Goal: Task Accomplishment & Management: Use online tool/utility

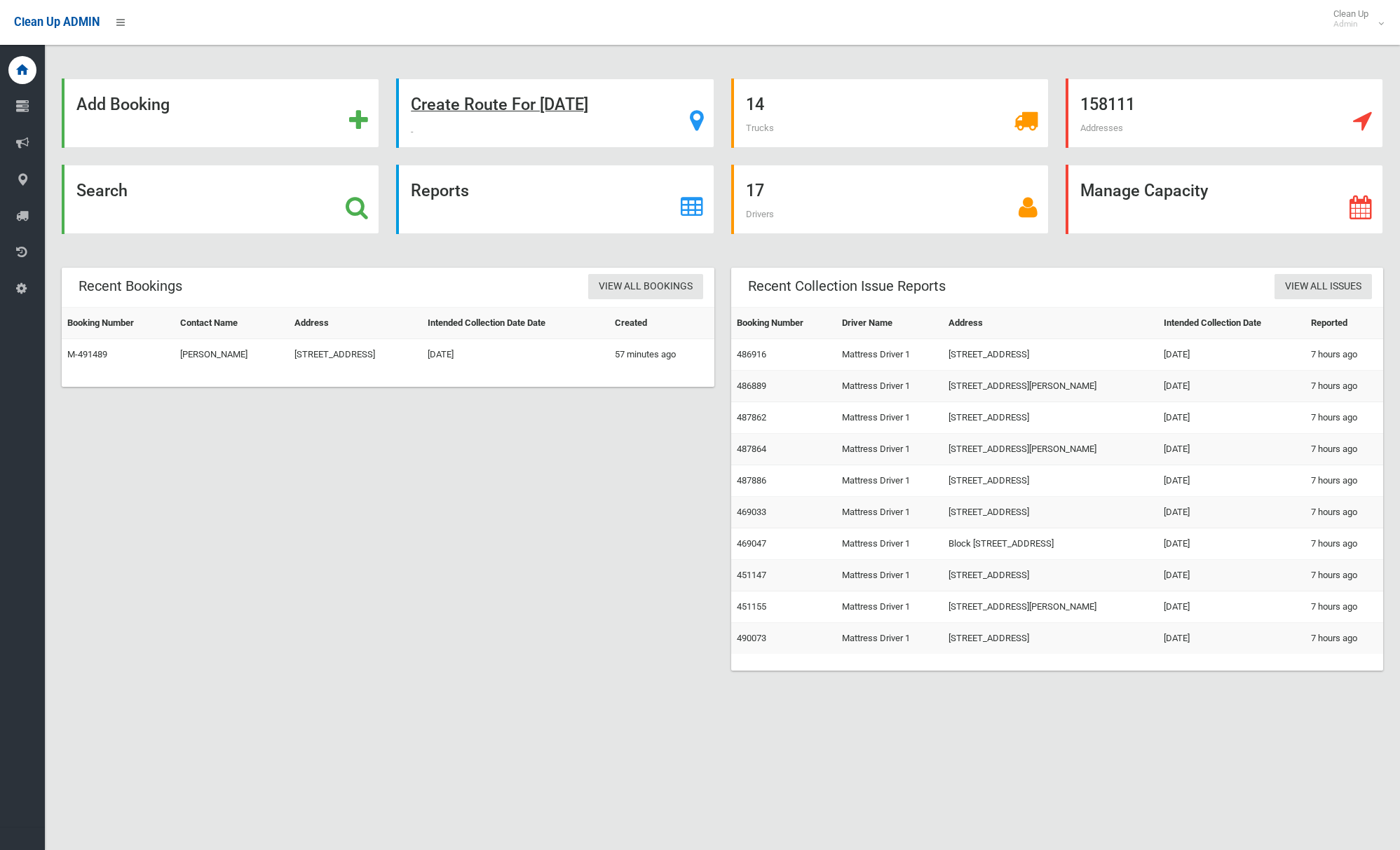
click at [498, 92] on div "Create Route For Tomorrow" at bounding box center [555, 113] width 318 height 69
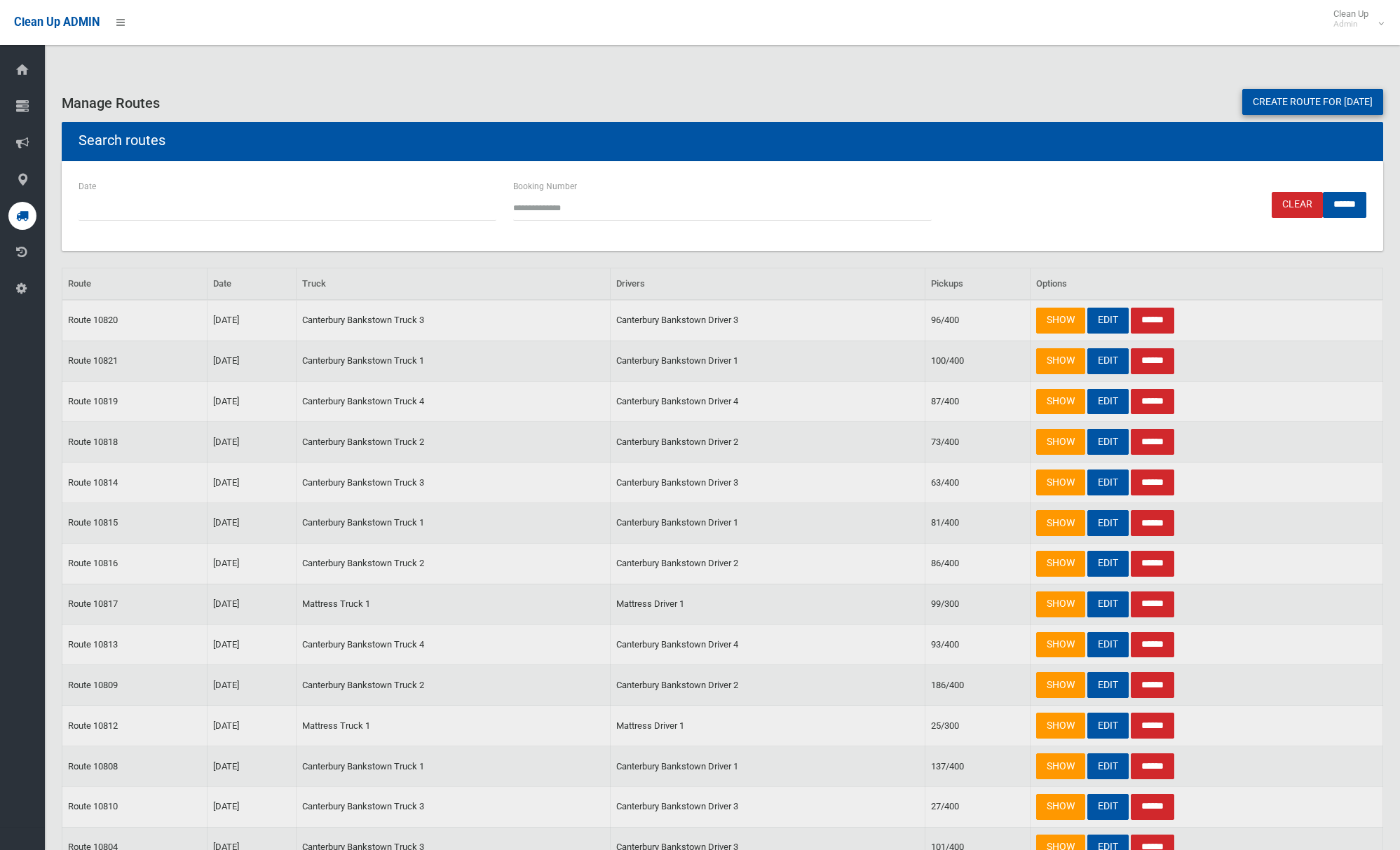
click at [1290, 105] on link "Create route for tomorrow" at bounding box center [1312, 102] width 141 height 26
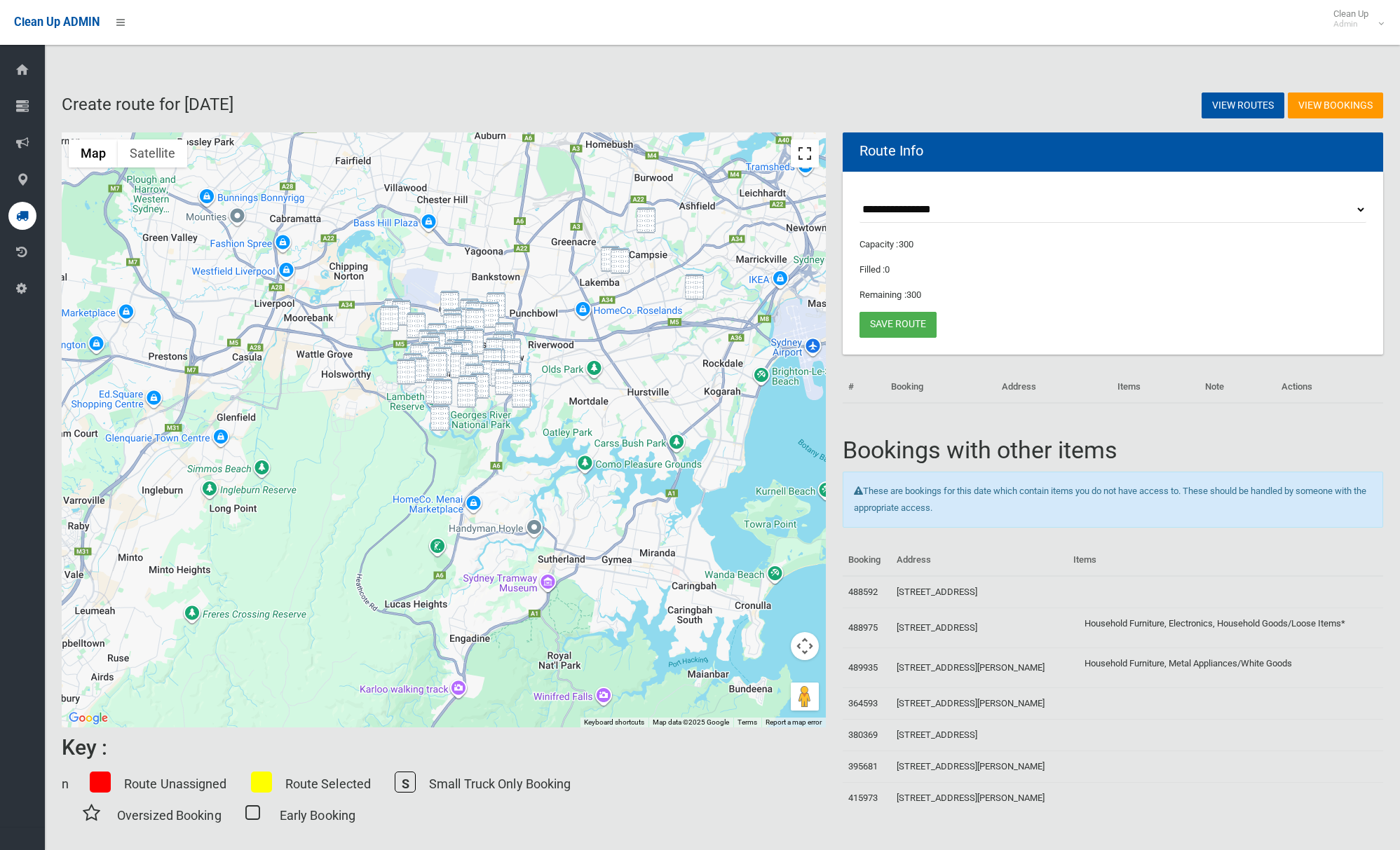
click at [799, 153] on button "Toggle fullscreen view" at bounding box center [805, 153] width 28 height 28
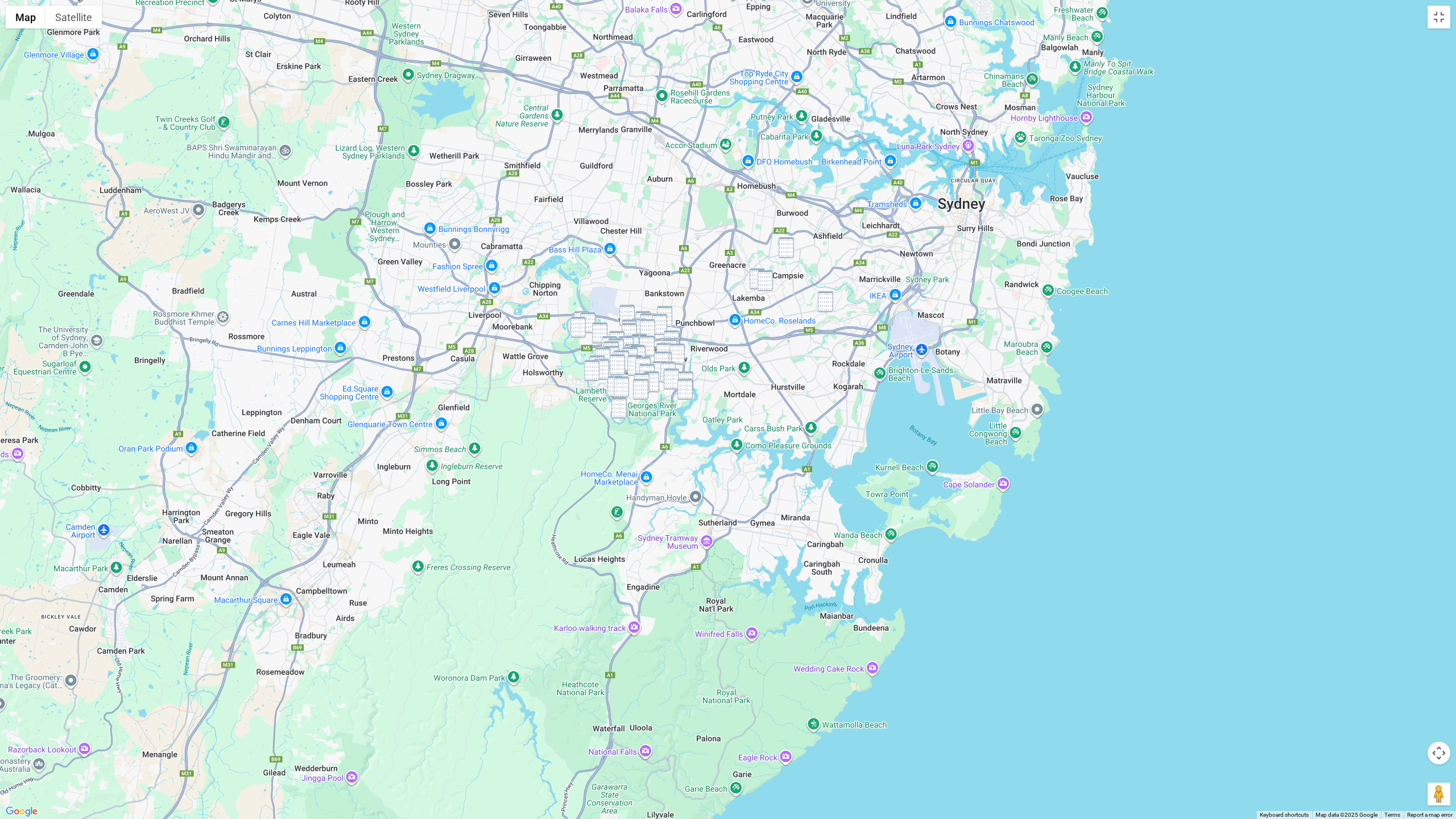
drag, startPoint x: 817, startPoint y: 336, endPoint x: 710, endPoint y: 345, distance: 107.4
click at [710, 345] on div at bounding box center [728, 409] width 1456 height 819
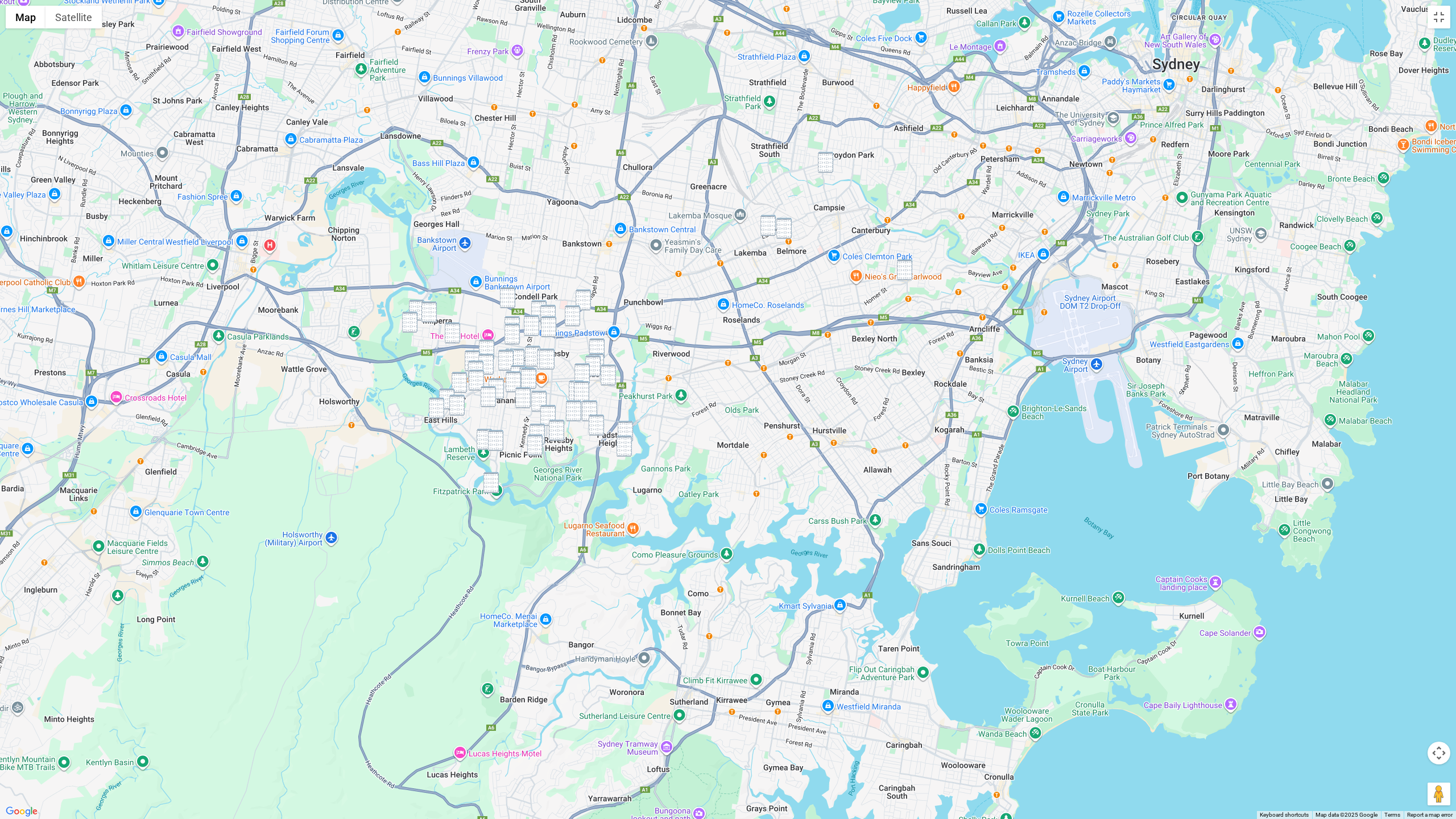
click at [829, 166] on img "3/95 Queen Street, REVESBY NSW 2212" at bounding box center [826, 162] width 15 height 21
drag, startPoint x: 774, startPoint y: 230, endPoint x: 785, endPoint y: 224, distance: 12.5
click at [774, 230] on img "30 Brande Street, BELMORE NSW 2192" at bounding box center [768, 225] width 15 height 21
click at [829, 164] on img "3/95 Queen Street, REVESBY NSW 2212" at bounding box center [826, 162] width 15 height 21
click at [788, 228] on img "322-330 Burwood Road, BELMORE NSW 2192" at bounding box center [784, 228] width 15 height 21
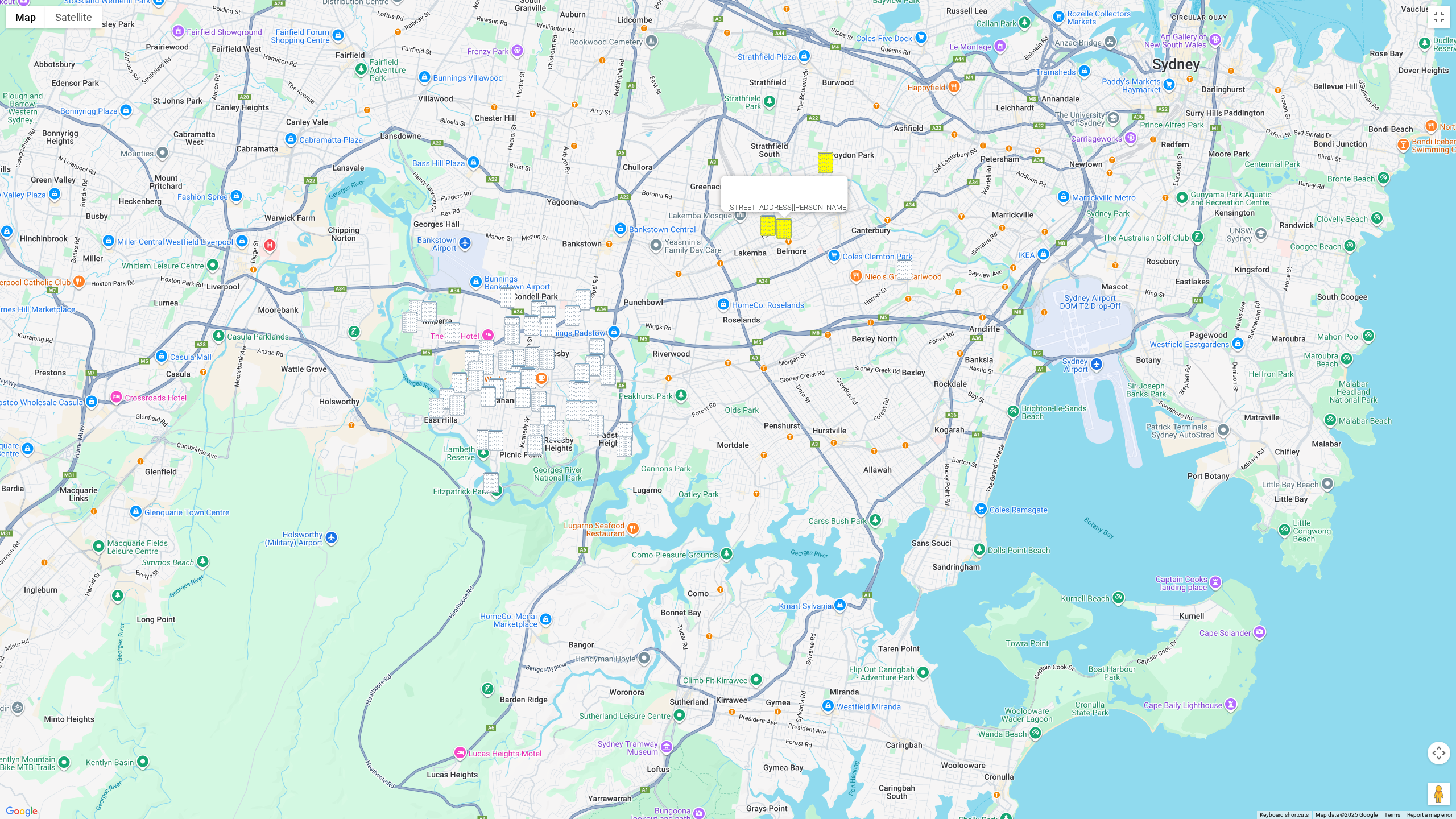
click at [906, 262] on img "19 William Street, EARLWOOD NSW 2206" at bounding box center [905, 270] width 15 height 21
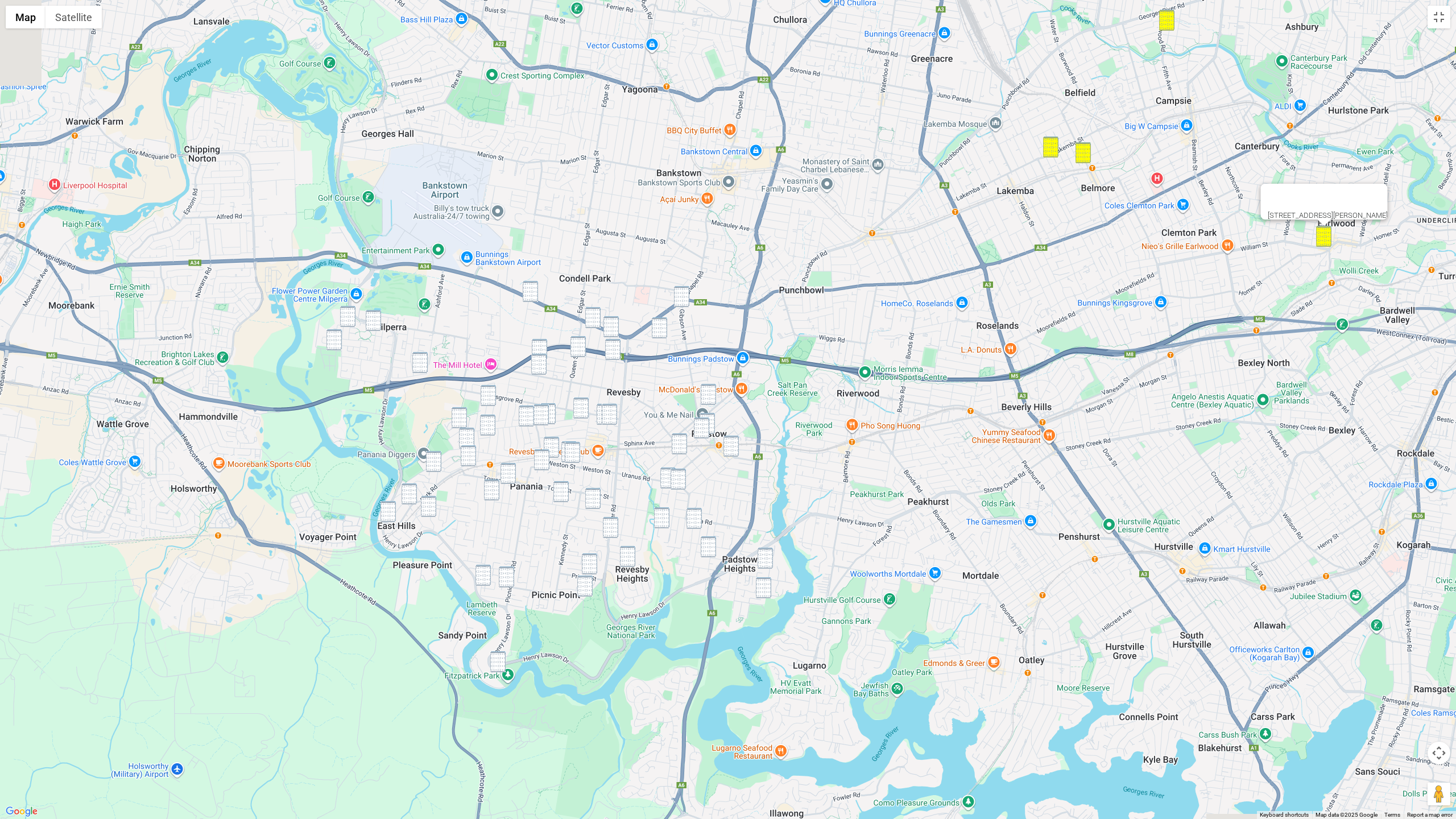
drag, startPoint x: 634, startPoint y: 276, endPoint x: 785, endPoint y: 237, distance: 156.0
click at [786, 237] on div "19 William Street, EARLWOOD NSW 2206" at bounding box center [728, 409] width 1456 height 819
click at [352, 311] on img "6 Towner Avenue, MILPERRA NSW 2214" at bounding box center [348, 315] width 15 height 21
click at [376, 318] on img "10 Amiens Avenue, MILPERRA NSW 2214" at bounding box center [374, 320] width 15 height 21
drag, startPoint x: 352, startPoint y: 317, endPoint x: 335, endPoint y: 329, distance: 20.8
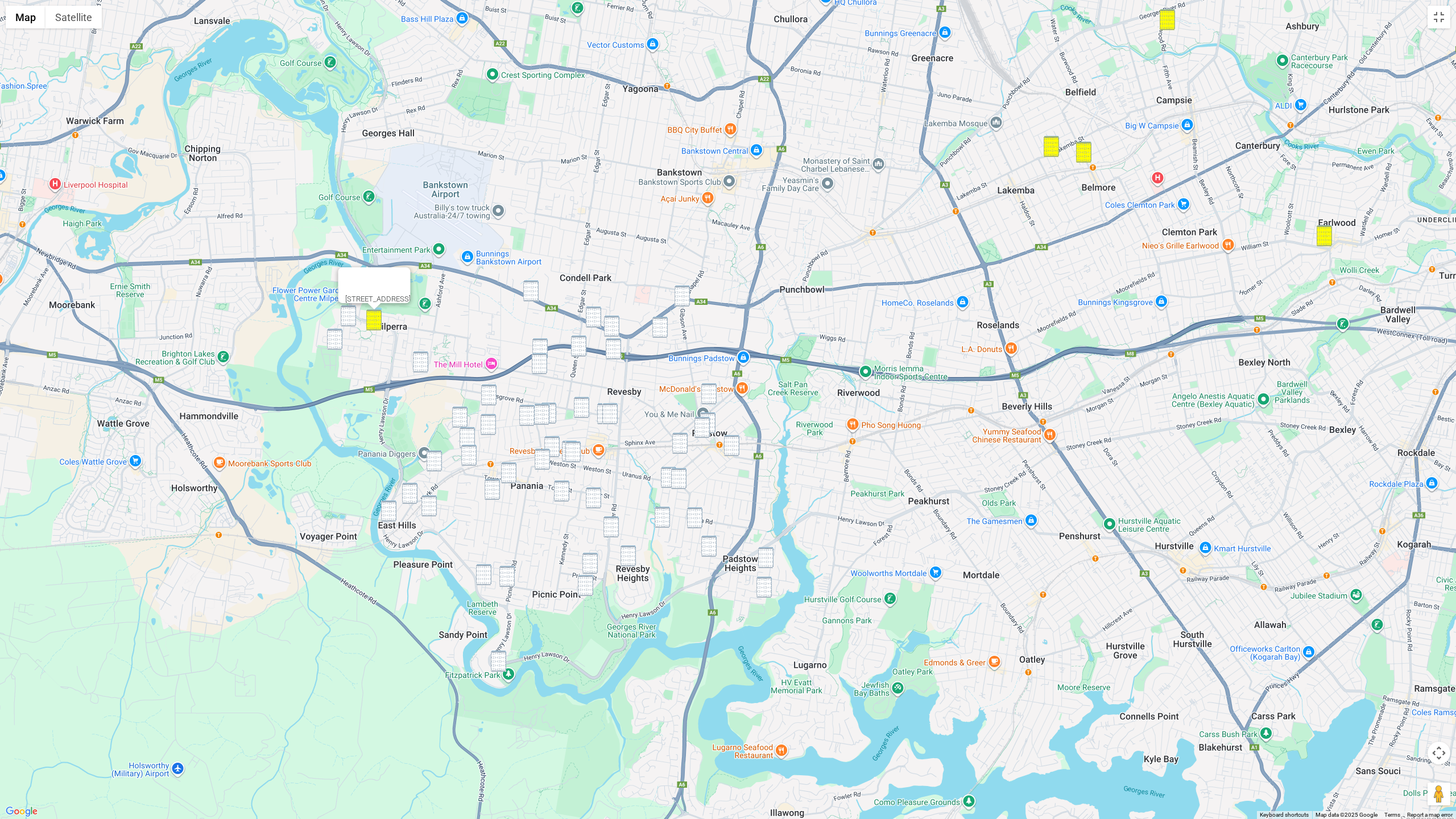
click at [351, 317] on img "6 Towner Avenue, MILPERRA NSW 2214" at bounding box center [348, 315] width 15 height 21
click at [333, 333] on img "42 Keys Parade, MILPERRA NSW 2214" at bounding box center [335, 339] width 15 height 21
drag, startPoint x: 347, startPoint y: 324, endPoint x: 361, endPoint y: 331, distance: 15.7
click at [347, 324] on img "6 Towner Avenue, MILPERRA NSW 2214" at bounding box center [348, 315] width 15 height 21
drag, startPoint x: 415, startPoint y: 359, endPoint x: 450, endPoint y: 358, distance: 35.0
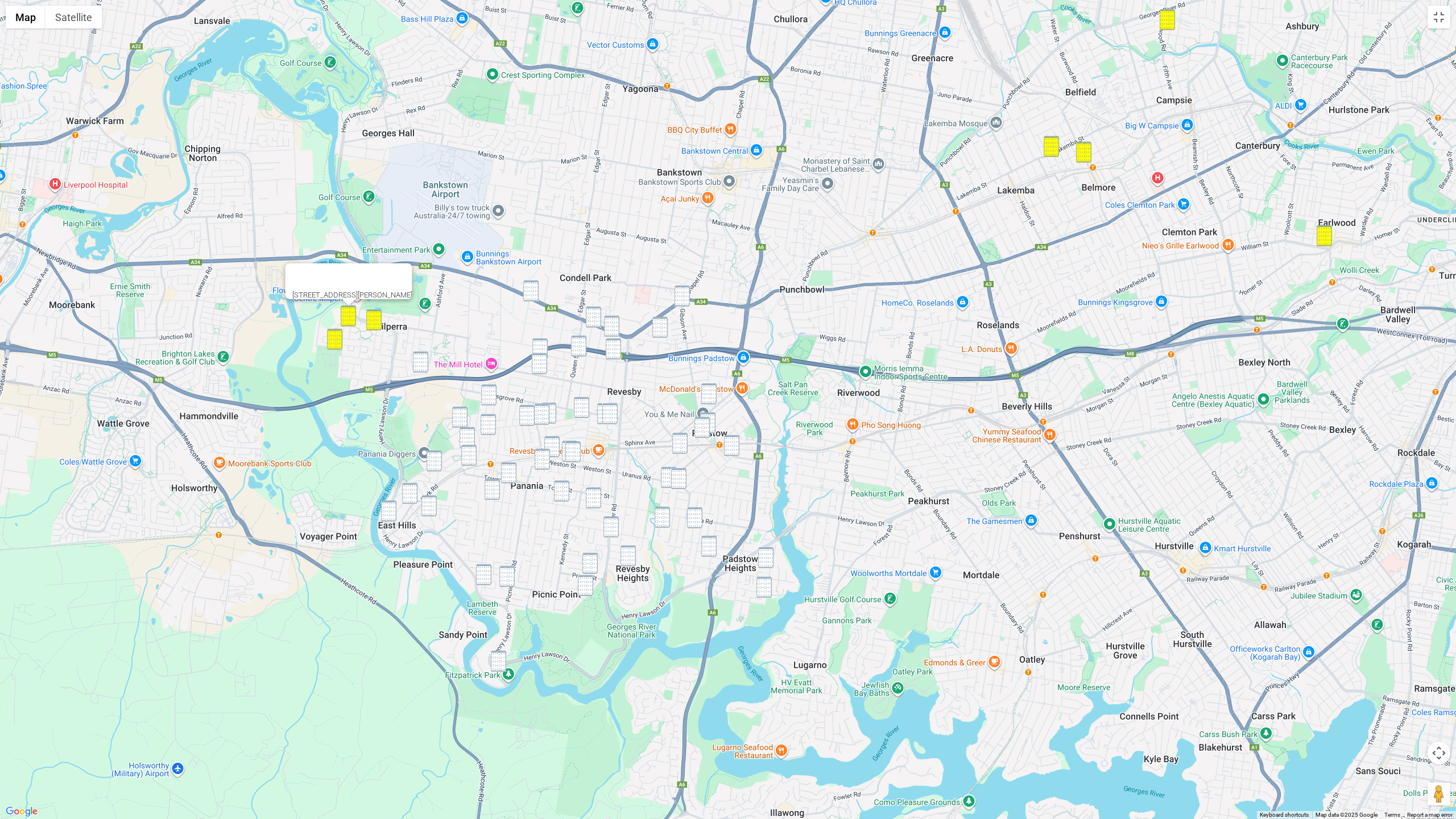
click at [416, 359] on img "9 Flanders Avenue, MILPERRA NSW 2214" at bounding box center [421, 362] width 15 height 21
click at [535, 291] on img "60-62 Milperra Road, REVESBY NSW 2212" at bounding box center [531, 291] width 15 height 21
drag, startPoint x: 420, startPoint y: 367, endPoint x: 434, endPoint y: 366, distance: 14.0
click at [420, 367] on img "9 Flanders Avenue, MILPERRA NSW 2214" at bounding box center [421, 362] width 15 height 21
drag, startPoint x: 595, startPoint y: 314, endPoint x: 607, endPoint y: 319, distance: 13.0
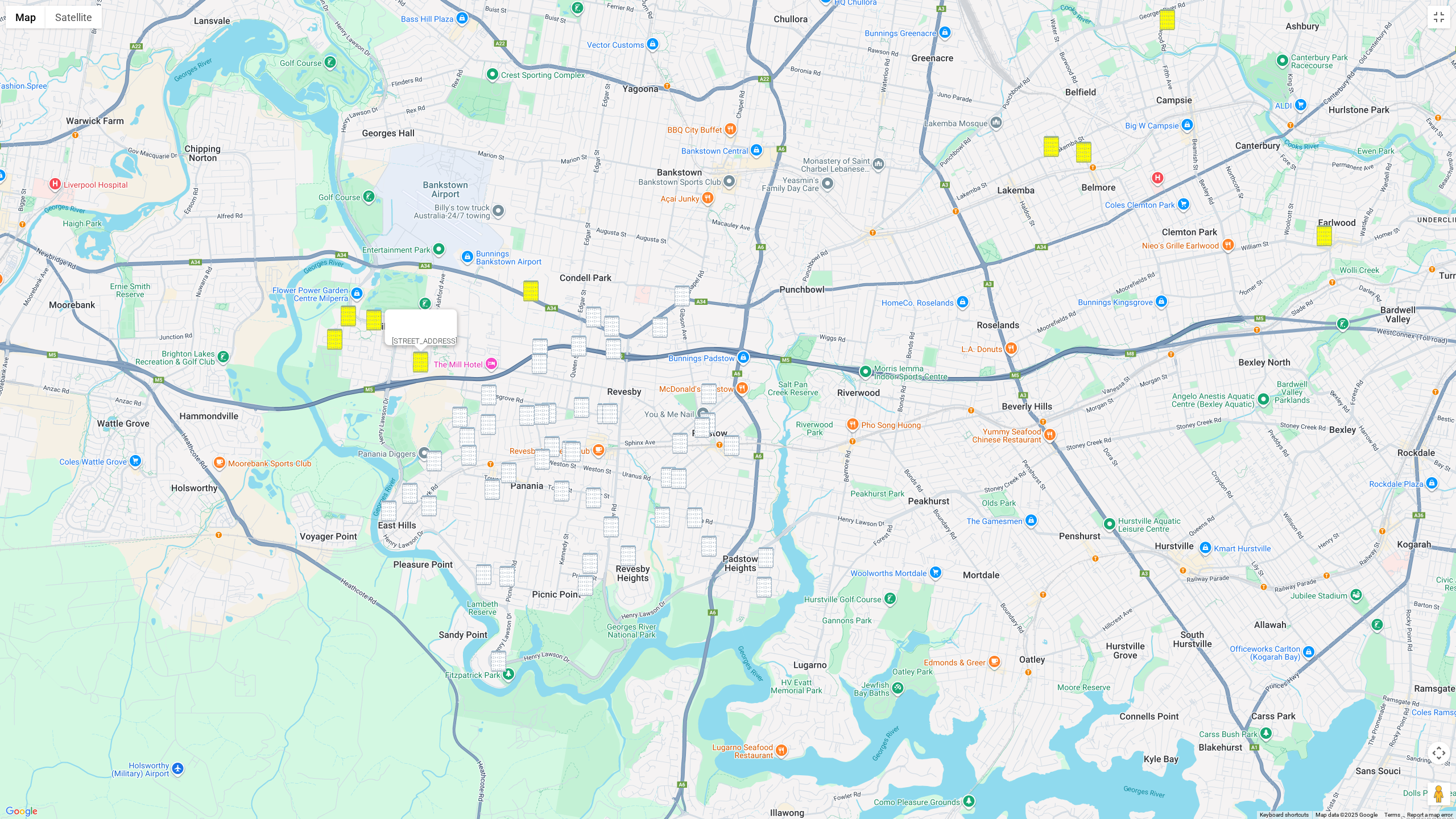
click at [595, 314] on img "54 Milperra Road, REVESBY NSW 2212" at bounding box center [593, 317] width 15 height 21
click at [609, 322] on img "1C Albert Street, REVESBY NSW 2212" at bounding box center [612, 326] width 15 height 21
click at [689, 309] on div "1C Albert Street, REVESBY NSW 2212" at bounding box center [728, 409] width 1456 height 819
click at [684, 298] on img "5 Gibson Avenue, PADSTOW NSW 2211" at bounding box center [682, 296] width 15 height 21
drag, startPoint x: 664, startPoint y: 323, endPoint x: 645, endPoint y: 330, distance: 20.2
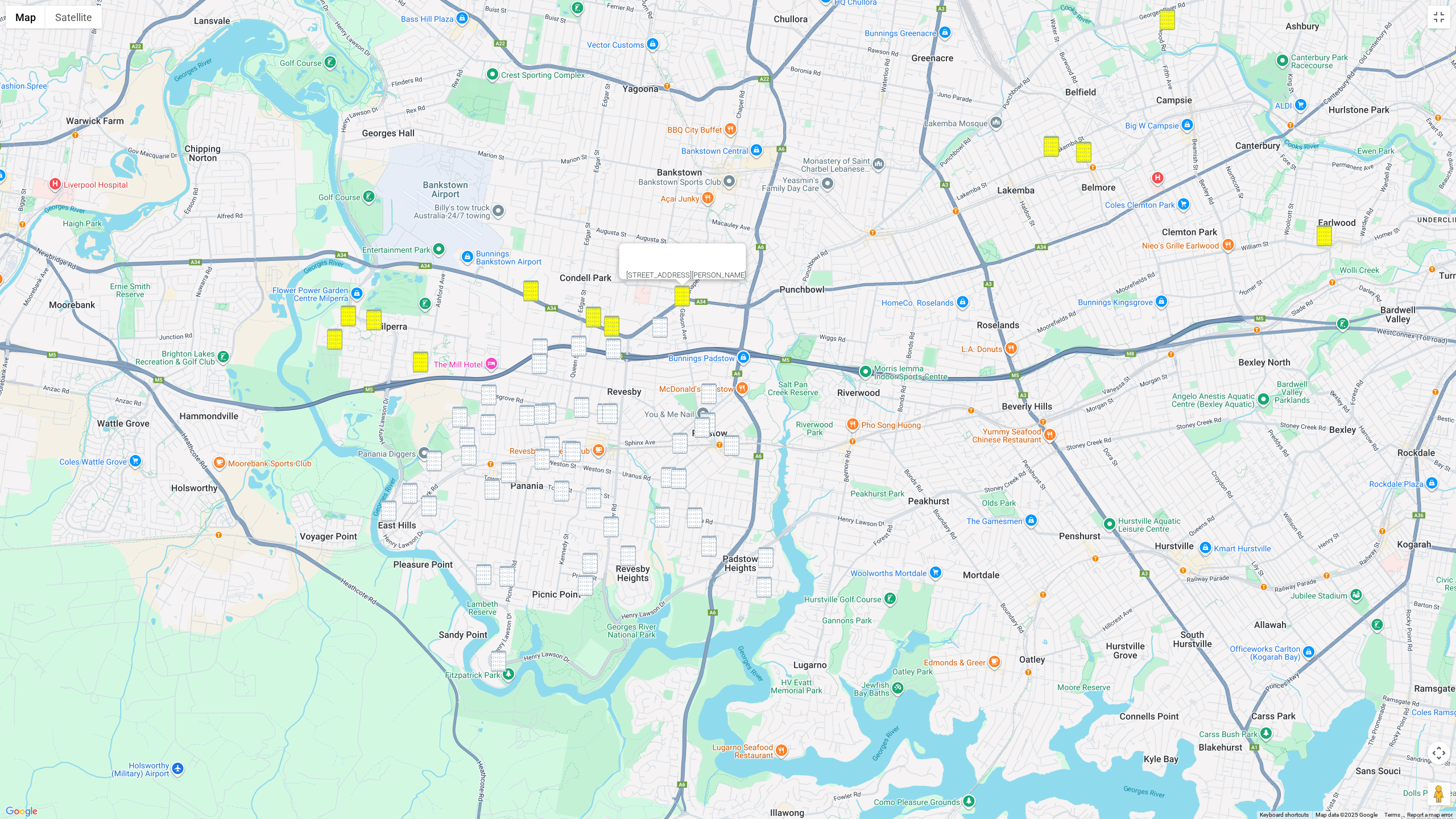
click at [663, 323] on img "4 Reiba Crescent, REVESBY NSW 2212" at bounding box center [660, 327] width 15 height 21
click at [616, 346] on img "9 Carrington Street, REVESBY NSW 2212" at bounding box center [613, 349] width 15 height 21
click at [584, 347] on img "66 Carrington Street, REVESBY NSW 2212" at bounding box center [579, 346] width 15 height 21
click at [665, 335] on img "4 Reiba Crescent, REVESBY NSW 2212" at bounding box center [660, 327] width 15 height 21
click at [538, 349] on img "11 Alliance Avenue, REVESBY NSW 2212" at bounding box center [540, 349] width 15 height 21
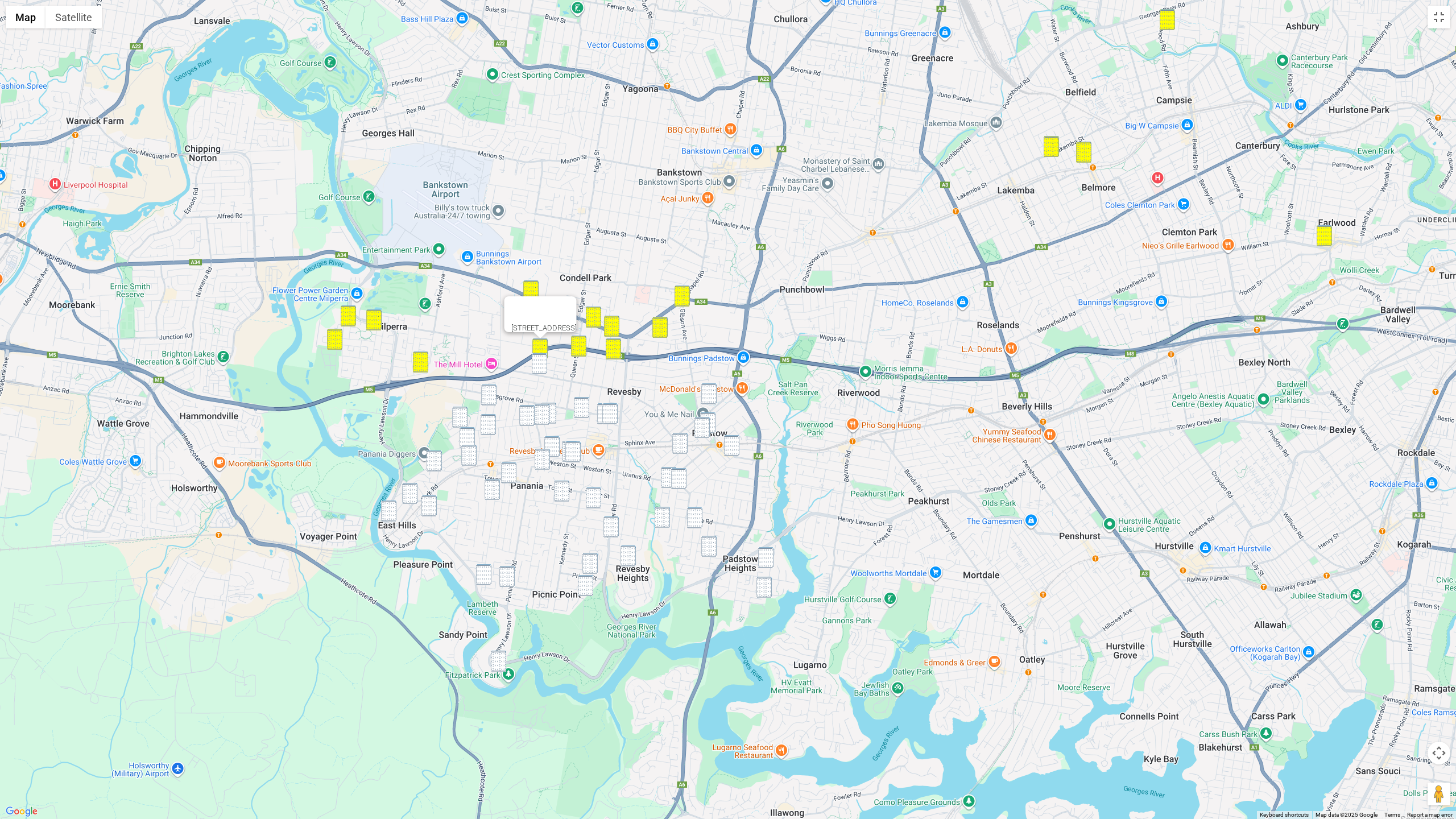
drag, startPoint x: 538, startPoint y: 361, endPoint x: 586, endPoint y: 391, distance: 56.6
click at [538, 361] on img "86 Beaconsfield Street, REVESBY NSW 2212" at bounding box center [539, 363] width 15 height 21
drag, startPoint x: 706, startPoint y: 396, endPoint x: 705, endPoint y: 406, distance: 10.0
click at [706, 396] on img "51 Beamish Street, PADSTOW NSW 2211" at bounding box center [709, 393] width 15 height 21
click at [710, 415] on img "122 Cahors Road, PADSTOW NSW 2211" at bounding box center [707, 423] width 15 height 21
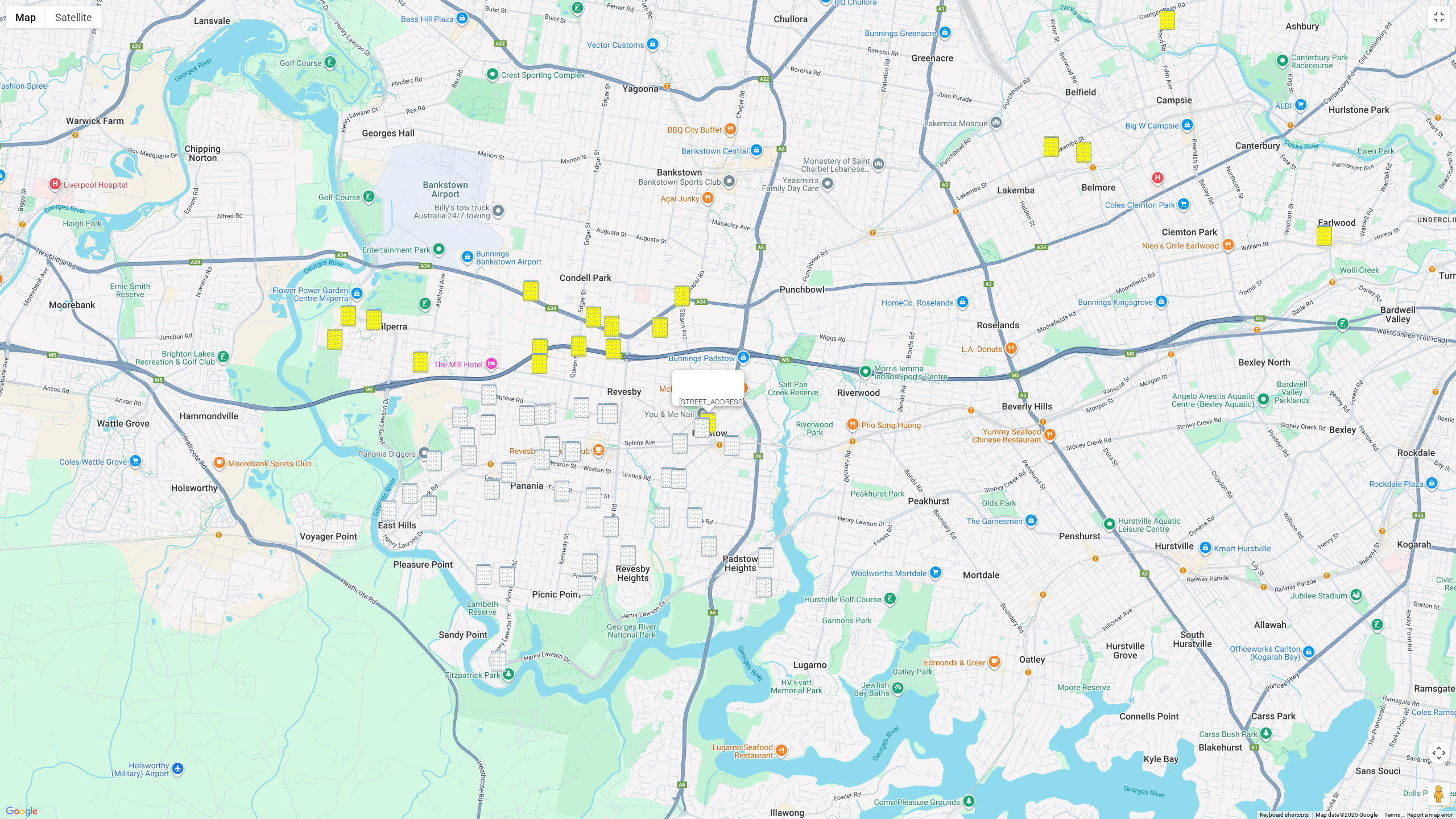
drag, startPoint x: 704, startPoint y: 420, endPoint x: 753, endPoint y: 455, distance: 60.2
click at [704, 420] on img "14 Alice Street, PADSTOW NSW 2211" at bounding box center [702, 427] width 15 height 21
click at [735, 450] on img "2 Faraday Road, PADSTOW NSW 2211" at bounding box center [731, 445] width 15 height 21
drag, startPoint x: 710, startPoint y: 437, endPoint x: 686, endPoint y: 439, distance: 24.1
click at [710, 437] on img "14 Alice Street, PADSTOW NSW 2211" at bounding box center [702, 427] width 15 height 21
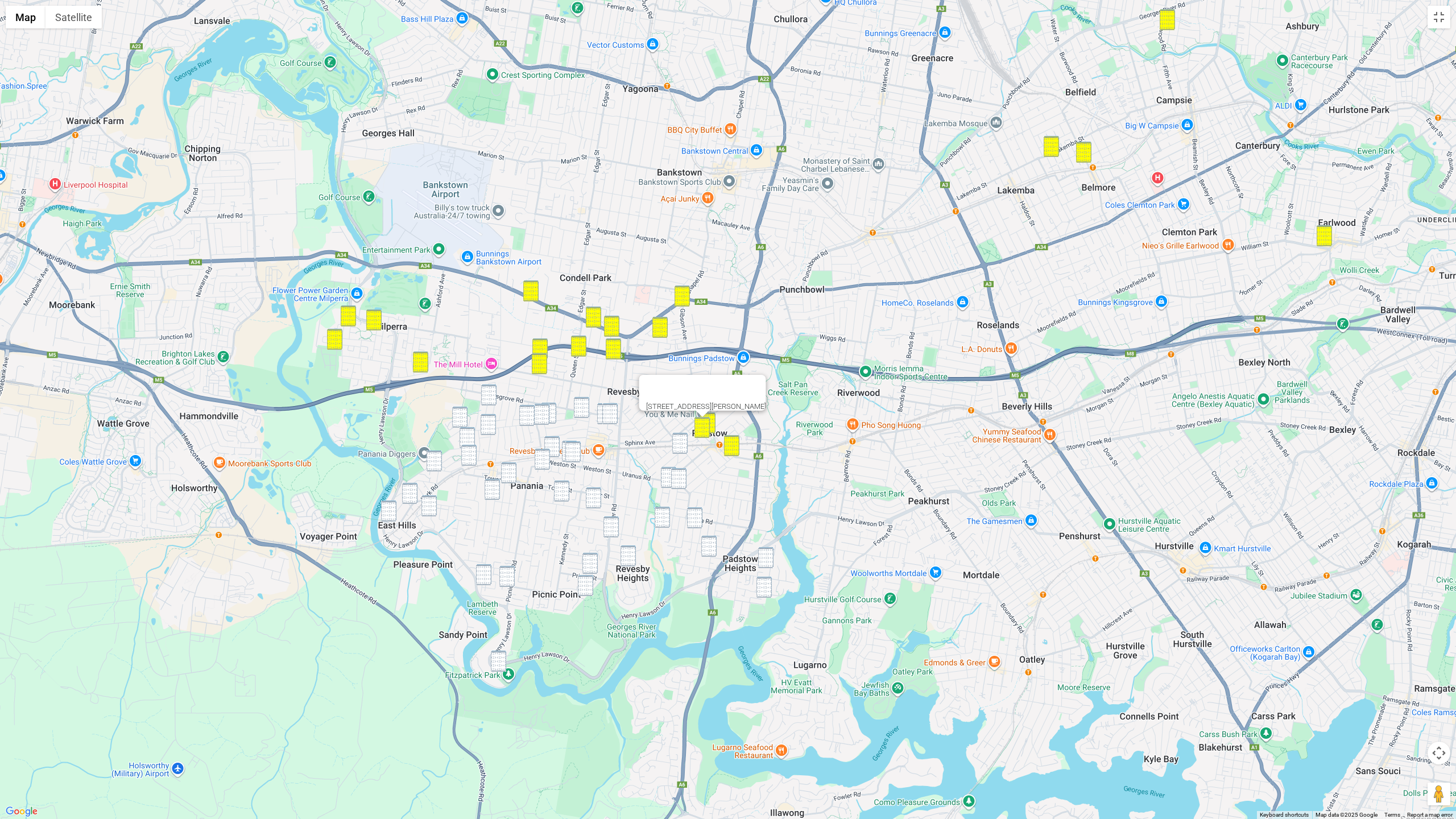
click at [494, 397] on img "12A Dowding Street, PANANIA NSW 2213" at bounding box center [489, 395] width 15 height 21
drag, startPoint x: 457, startPoint y: 411, endPoint x: 484, endPoint y: 426, distance: 30.9
click at [457, 411] on img "165 Horsley Road, PANANIA NSW 2213" at bounding box center [460, 417] width 15 height 21
click at [484, 426] on img "4 Sydney Street, PANANIA NSW 2213" at bounding box center [489, 424] width 15 height 21
click at [469, 437] on img "224 Marco Avenue, PANANIA NSW 2213" at bounding box center [467, 437] width 15 height 21
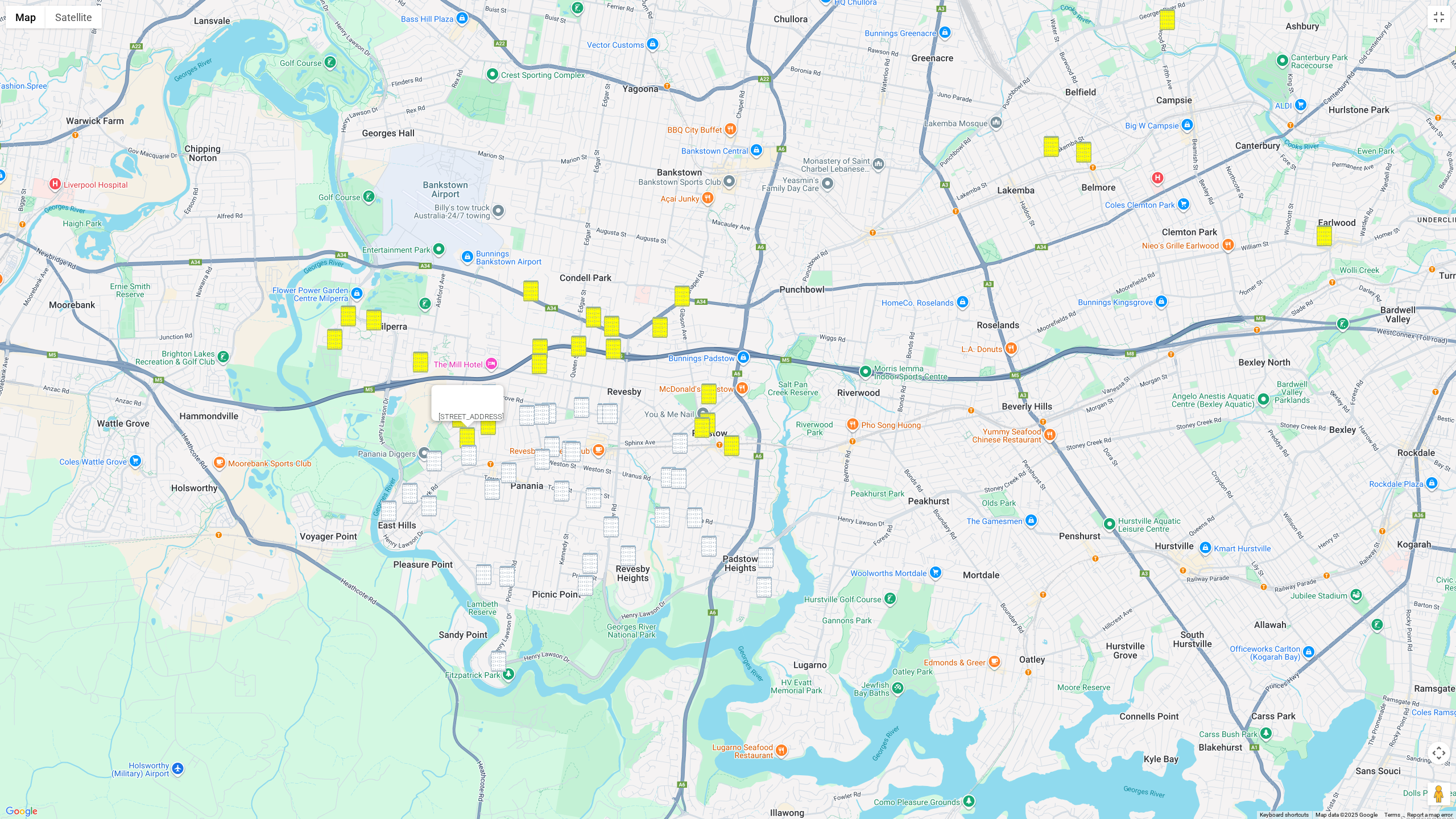
drag, startPoint x: 471, startPoint y: 460, endPoint x: 445, endPoint y: 460, distance: 26.0
click at [471, 460] on img "47 Braesmere Road, PANANIA NSW 2213" at bounding box center [469, 455] width 15 height 21
drag, startPoint x: 434, startPoint y: 459, endPoint x: 419, endPoint y: 476, distance: 22.7
click at [434, 459] on img "25 Childs Street, EAST HILLS NSW 2213" at bounding box center [434, 460] width 15 height 21
drag, startPoint x: 400, startPoint y: 493, endPoint x: 409, endPoint y: 494, distance: 9.1
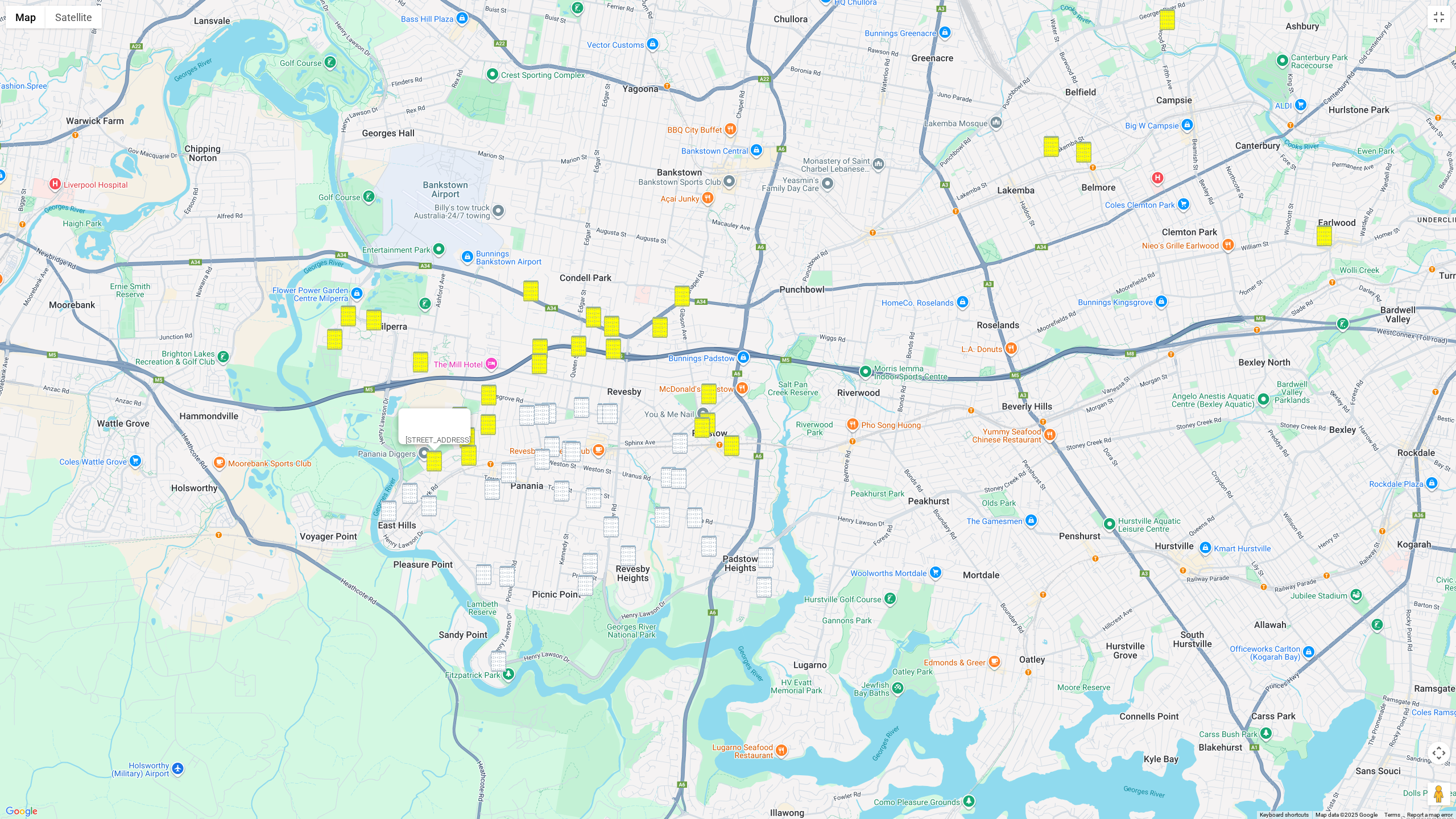
click at [400, 493] on div "25 Childs Street, EAST HILLS NSW 2213" at bounding box center [728, 409] width 1456 height 819
click at [414, 496] on img "66 Park Road, EAST HILLS NSW 2213" at bounding box center [410, 493] width 15 height 21
drag, startPoint x: 429, startPoint y: 508, endPoint x: 413, endPoint y: 508, distance: 16.0
click at [425, 508] on img "20 Harcourt Avenue, EAST HILLS NSW 2213" at bounding box center [429, 506] width 15 height 21
drag, startPoint x: 395, startPoint y: 508, endPoint x: 406, endPoint y: 508, distance: 11.0
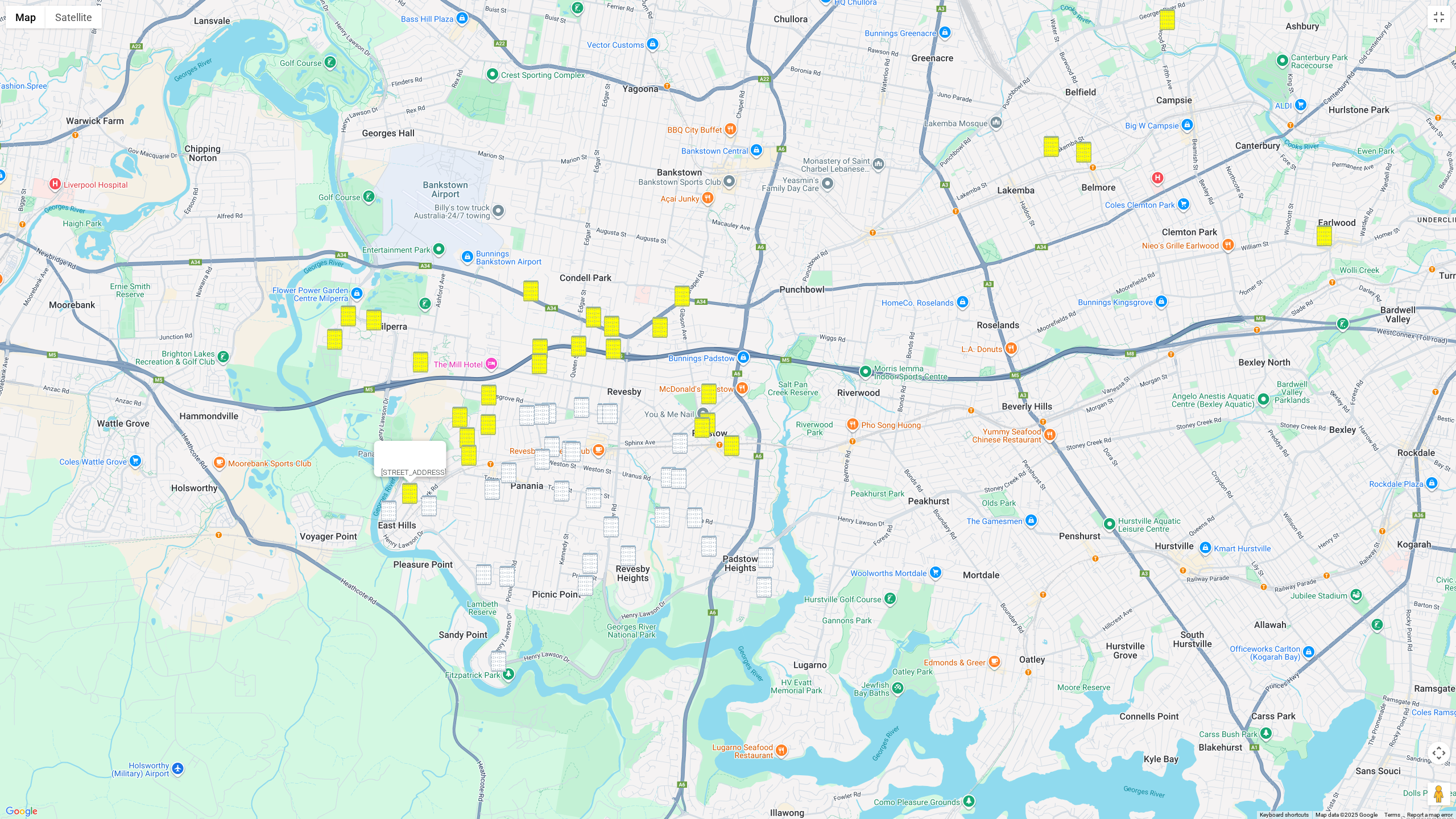
click at [395, 508] on img "43 Monie Avenue, EAST HILLS NSW 2213" at bounding box center [389, 511] width 15 height 21
drag, startPoint x: 428, startPoint y: 508, endPoint x: 486, endPoint y: 474, distance: 67.2
click at [428, 508] on img "20 Harcourt Avenue, EAST HILLS NSW 2213" at bounding box center [429, 506] width 15 height 21
drag, startPoint x: 541, startPoint y: 416, endPoint x: 532, endPoint y: 416, distance: 9.0
click at [541, 416] on img "65 Horsley Road, REVESBY NSW 2212" at bounding box center [542, 414] width 15 height 21
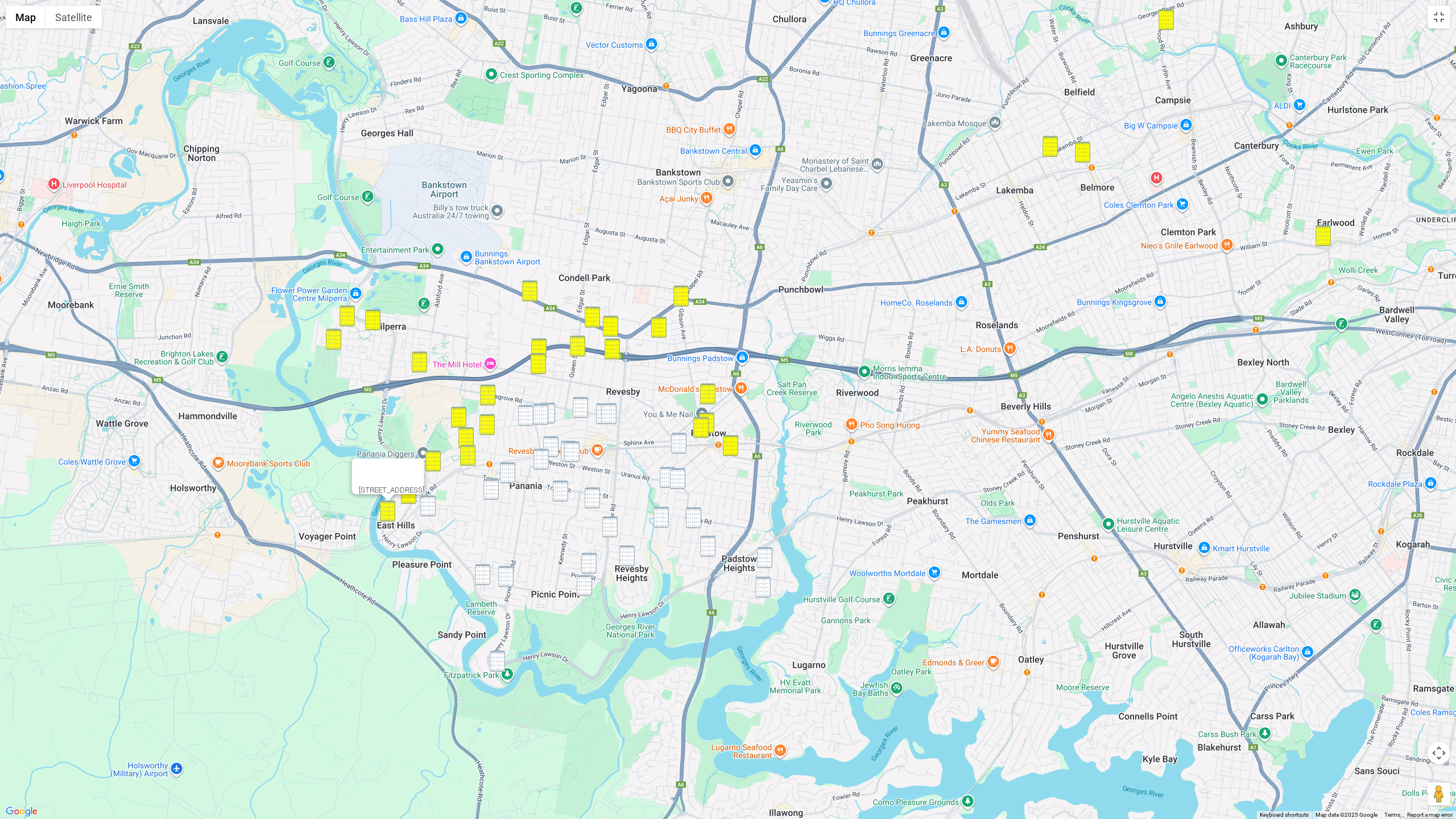
drag, startPoint x: 524, startPoint y: 415, endPoint x: 541, endPoint y: 417, distance: 17.1
click at [524, 415] on img "89 Horsley Road, PANANIA NSW 2213" at bounding box center [525, 415] width 15 height 21
click at [544, 417] on img "65 Horsley Road, REVESBY NSW 2212" at bounding box center [541, 414] width 15 height 21
click at [550, 417] on img "59 Horsley Road, REVESBY NSW 2212" at bounding box center [547, 413] width 15 height 21
click at [582, 411] on img "14 Horsley Road, REVESBY NSW 2212" at bounding box center [580, 407] width 15 height 21
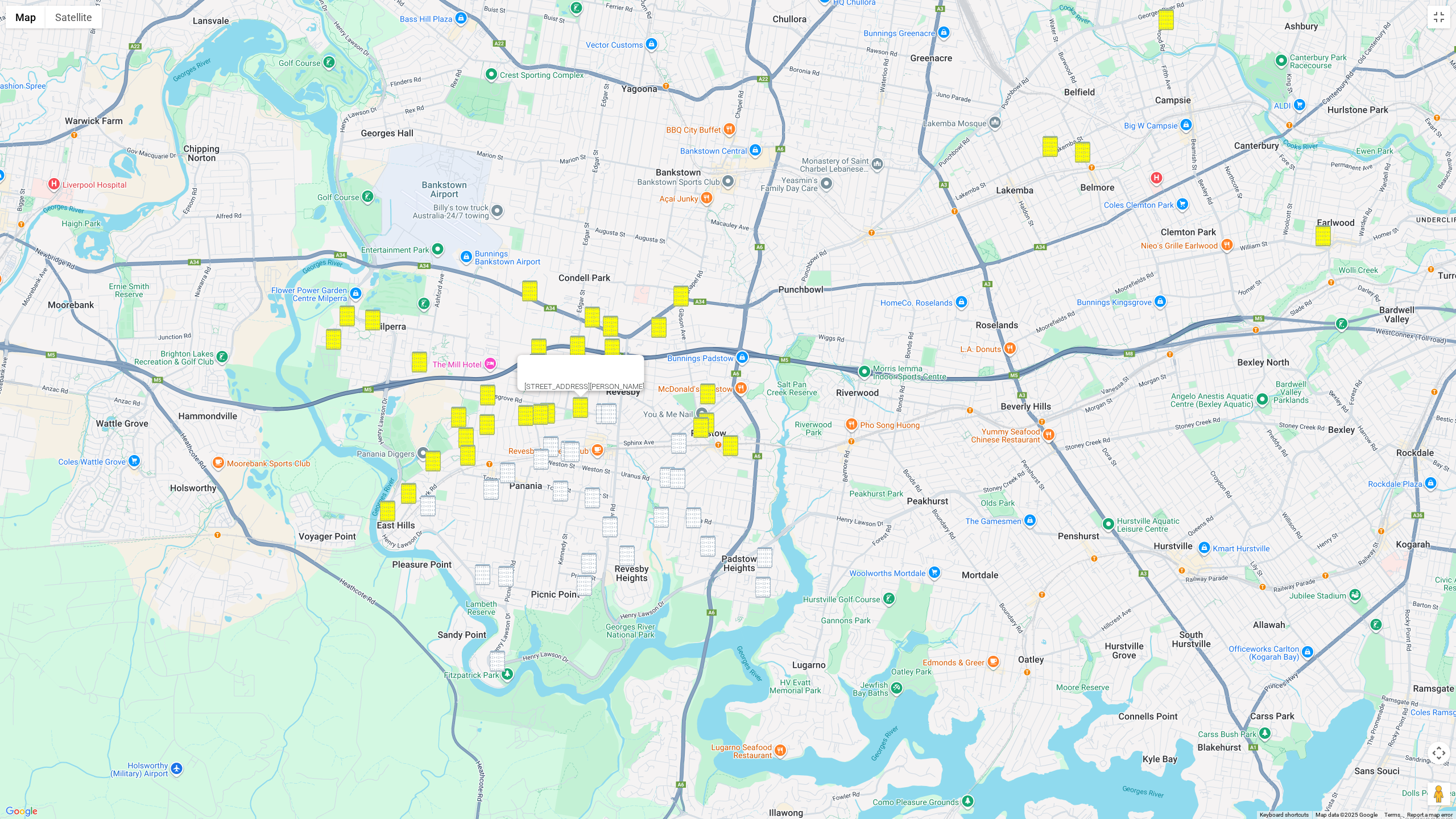
click at [596, 413] on img "14 Simmons Street, REVESBY NSW 2212" at bounding box center [603, 413] width 15 height 21
click at [600, 413] on img "14 Simmons Street, REVESBY NSW 2212" at bounding box center [603, 413] width 15 height 21
click at [603, 413] on img "15 Simmons Street, REVESBY NSW 2212" at bounding box center [609, 413] width 15 height 21
click at [600, 413] on img "14 Simmons Street, REVESBY NSW 2212" at bounding box center [603, 413] width 15 height 21
drag, startPoint x: 682, startPoint y: 441, endPoint x: 681, endPoint y: 448, distance: 7.1
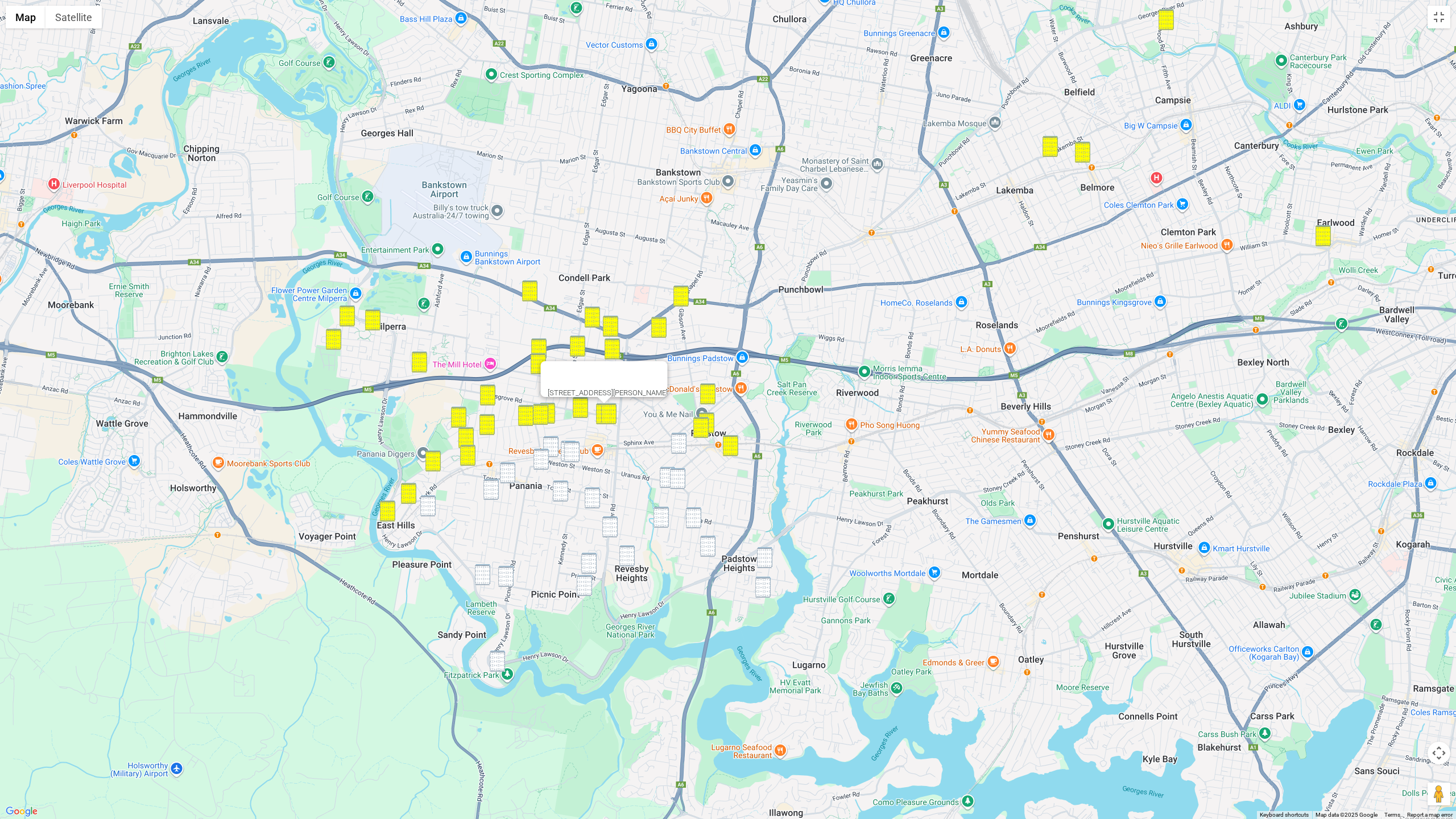
click at [682, 441] on img "7 Baddeley Street, PADSTOW NSW 2211" at bounding box center [679, 443] width 15 height 21
click at [664, 479] on img "2 Leader Street, PADSTOW NSW 2211" at bounding box center [667, 478] width 15 height 21
click at [679, 483] on img "1 Lang Street, PADSTOW NSW 2211" at bounding box center [677, 478] width 15 height 21
drag, startPoint x: 692, startPoint y: 518, endPoint x: 684, endPoint y: 504, distance: 16.1
click at [692, 518] on img "9 Richardson Avenue, PADSTOW NSW 2211" at bounding box center [694, 518] width 15 height 21
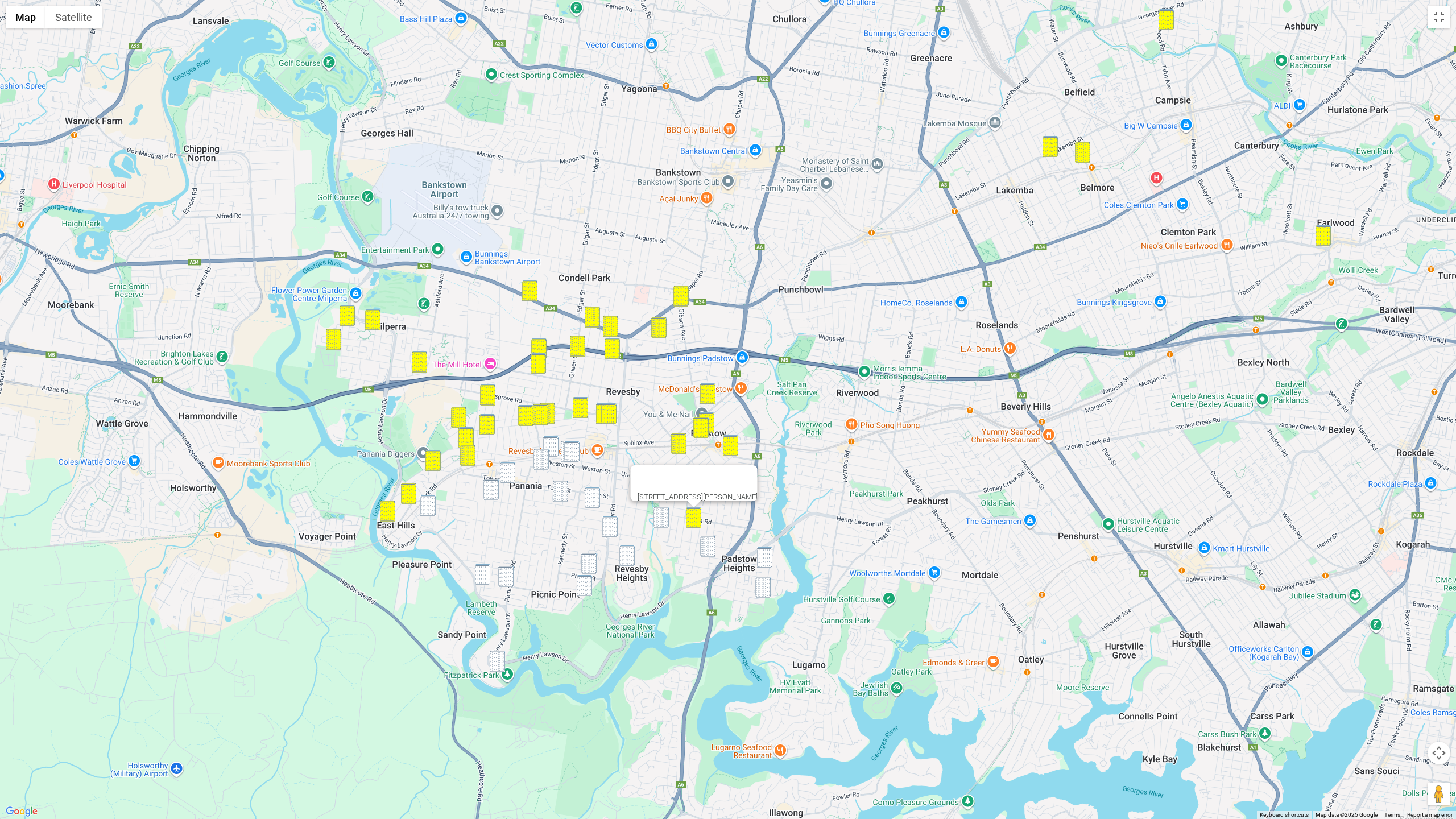
click at [555, 445] on img "50 Hendy Avenue, PANANIA NSW 2213" at bounding box center [551, 447] width 15 height 21
drag, startPoint x: 562, startPoint y: 447, endPoint x: 570, endPoint y: 449, distance: 8.2
click at [563, 447] on img "1 Hendy Avenue, PANANIA NSW 2213" at bounding box center [569, 451] width 15 height 21
click at [570, 449] on img "2 Hendy Avenue, PANANIA NSW 2213" at bounding box center [572, 452] width 15 height 21
click at [564, 450] on img "1 Hendy Avenue, PANANIA NSW 2213" at bounding box center [569, 451] width 15 height 21
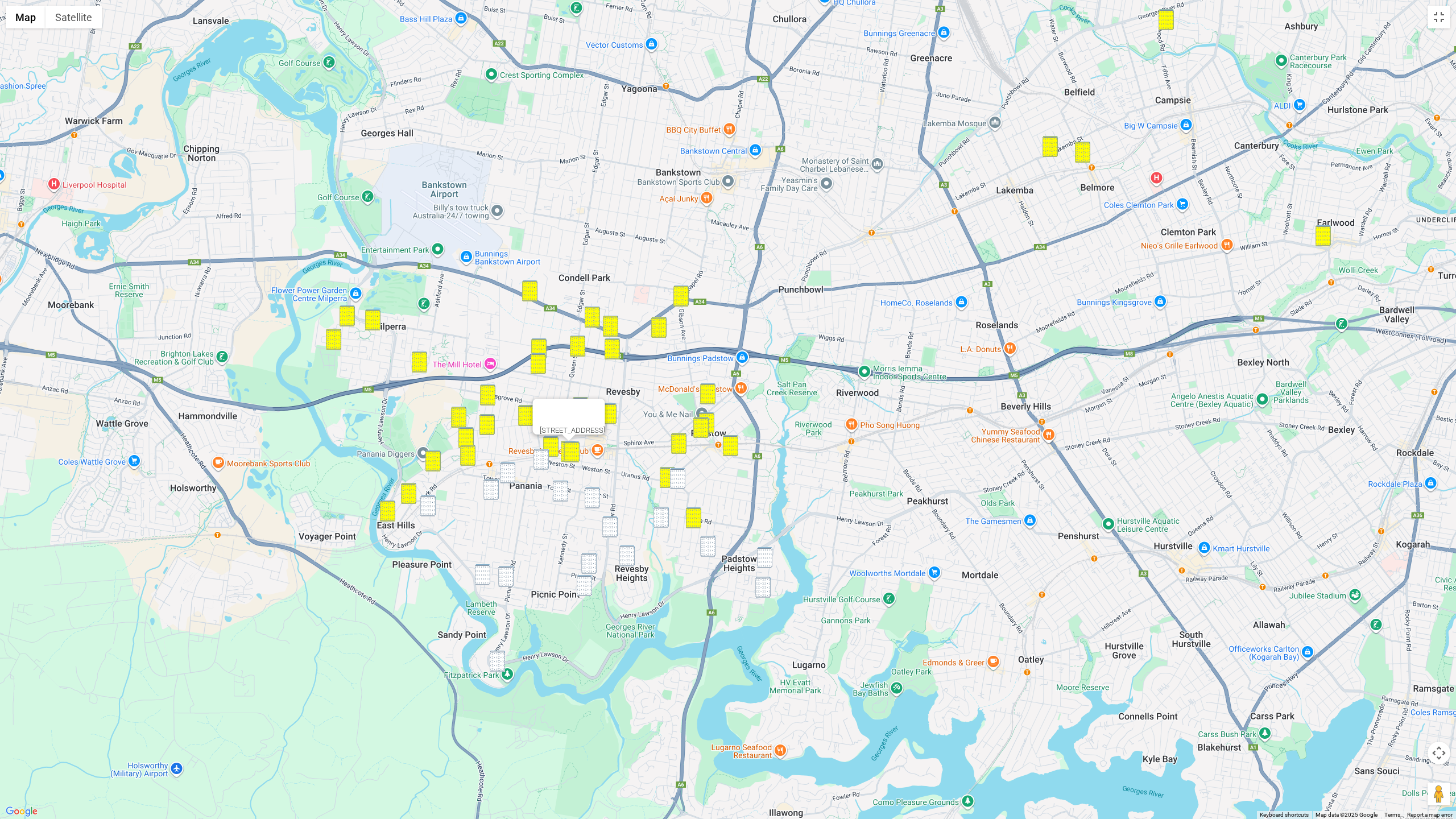
drag, startPoint x: 677, startPoint y: 479, endPoint x: 662, endPoint y: 510, distance: 34.4
click at [677, 479] on img "1 Lang Street, PADSTOW NSW 2211" at bounding box center [677, 478] width 15 height 21
click at [661, 514] on img "83 Virginius Street, PADSTOW NSW 2211" at bounding box center [661, 517] width 15 height 21
click at [708, 549] on img "2/92 Chamberlain Road, PADSTOW HEIGHTS NSW 2211" at bounding box center [707, 546] width 15 height 21
drag, startPoint x: 764, startPoint y: 562, endPoint x: 761, endPoint y: 583, distance: 21.2
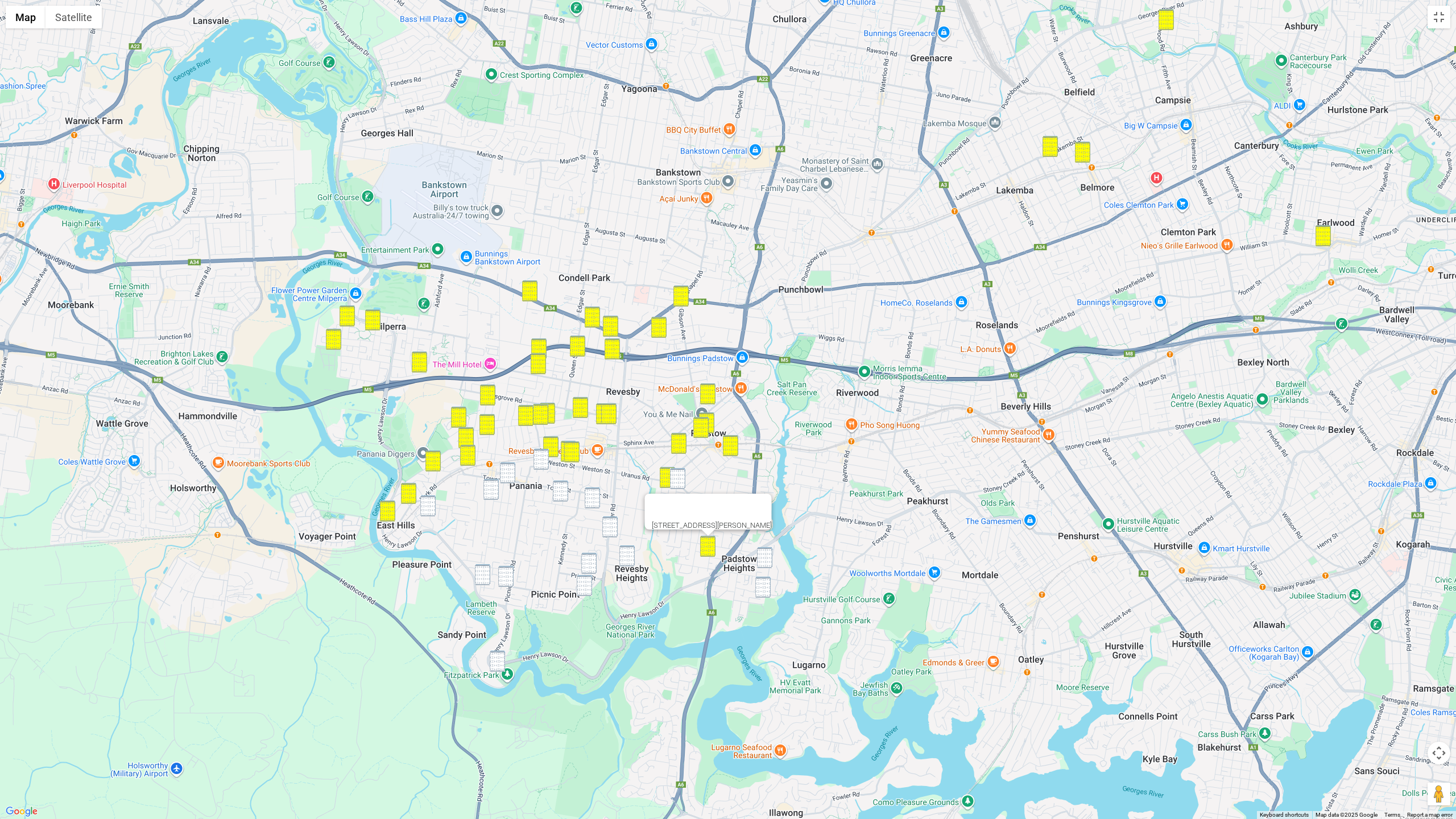
click at [764, 562] on img "5 Clancy Street, PADSTOW HEIGHTS NSW 2211" at bounding box center [765, 558] width 15 height 21
drag, startPoint x: 761, startPoint y: 588, endPoint x: 751, endPoint y: 578, distance: 14.1
click at [761, 587] on img "6 The Grove, PADSTOW HEIGHTS NSW 2211" at bounding box center [763, 587] width 15 height 21
drag, startPoint x: 677, startPoint y: 477, endPoint x: 714, endPoint y: 528, distance: 63.0
click at [677, 477] on img "1 Lang Street, PADSTOW NSW 2211" at bounding box center [677, 478] width 15 height 21
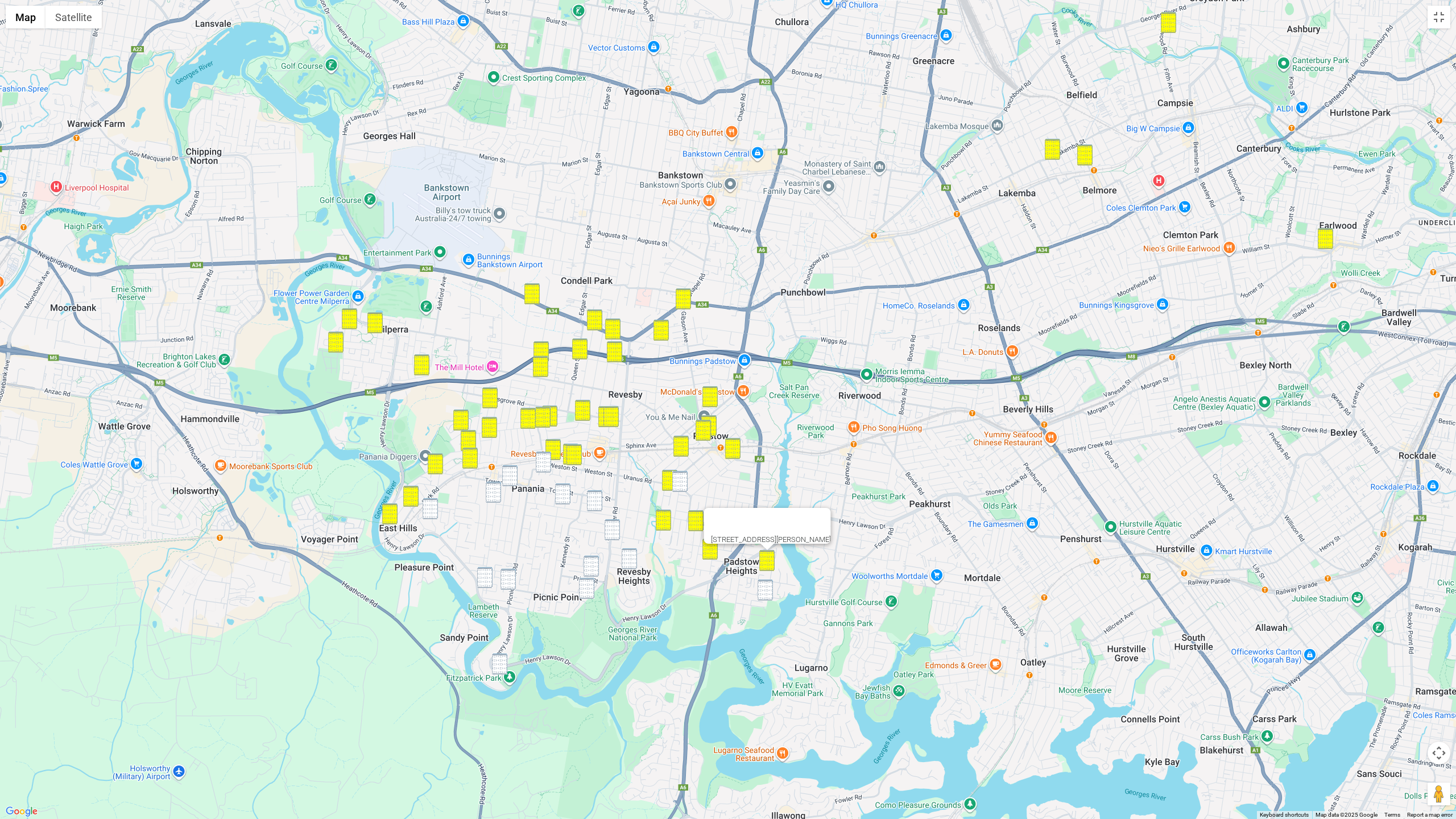
click at [767, 587] on img "6 The Grove, PADSTOW HEIGHTS NSW 2211" at bounding box center [765, 590] width 15 height 21
click at [682, 481] on img "1 Lang Street, PADSTOW NSW 2211" at bounding box center [680, 481] width 15 height 21
click at [543, 464] on img "8A Roslyn Avenue, PANANIA NSW 2213" at bounding box center [543, 462] width 15 height 21
drag, startPoint x: 513, startPoint y: 476, endPoint x: 505, endPoint y: 480, distance: 8.9
click at [513, 476] on img "193 Tower Street, PANANIA NSW 2213" at bounding box center [510, 476] width 15 height 21
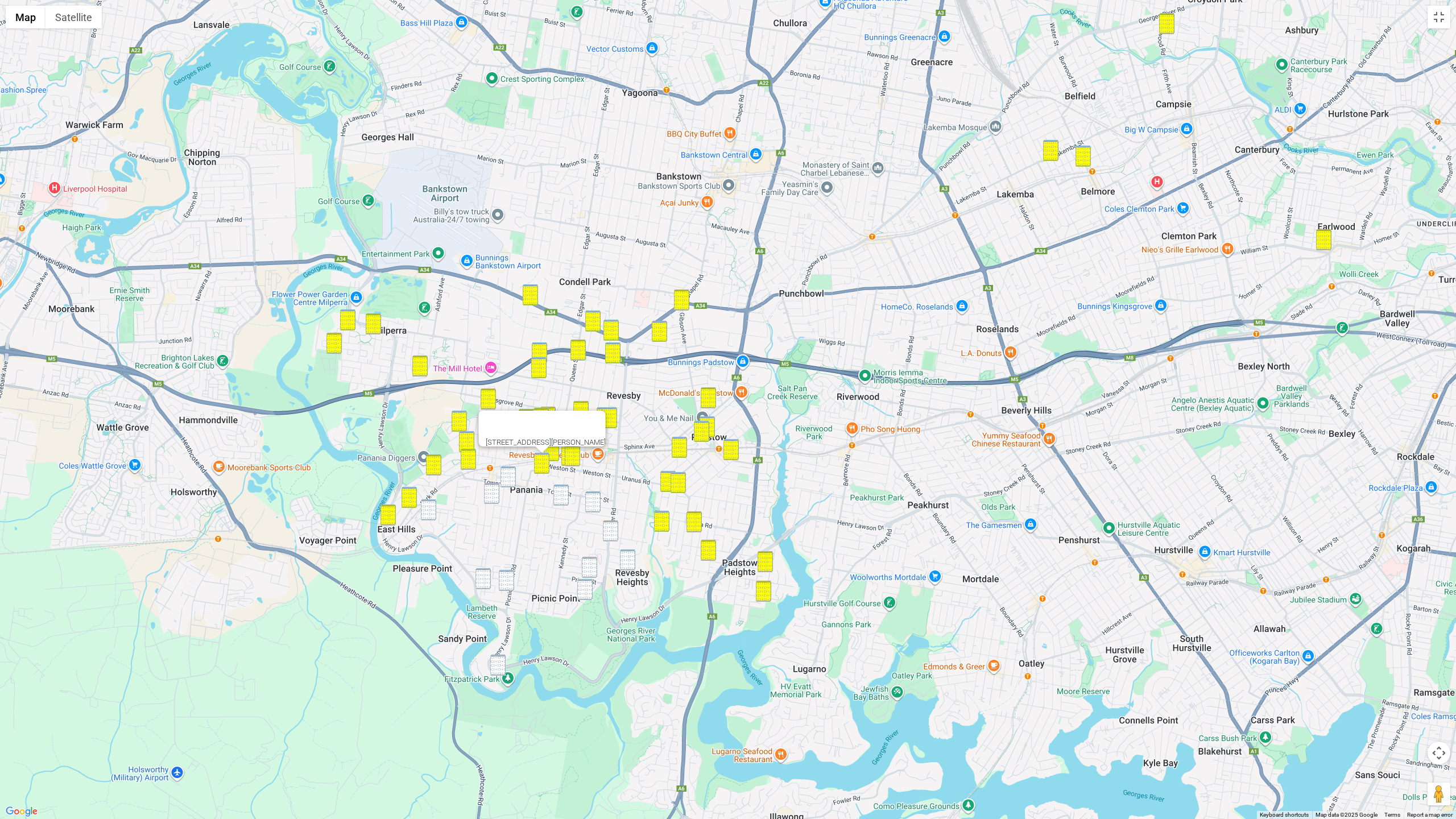
drag
click at [491, 490] on img "36 Lambeth Street, PANANIA NSW 2213" at bounding box center [492, 493] width 15 height 21
click at [427, 508] on img "20 Harcourt Avenue, EAST HILLS NSW 2213" at bounding box center [428, 510] width 15 height 21
click at [565, 495] on img "18 Condon Avenue, PANANIA NSW 2213" at bounding box center [561, 495] width 15 height 21
click at [517, 489] on div "To navigate, press the arrow keys. 20 Harcourt Avenue, EAST HILLS NSW 2213" at bounding box center [728, 409] width 1456 height 819
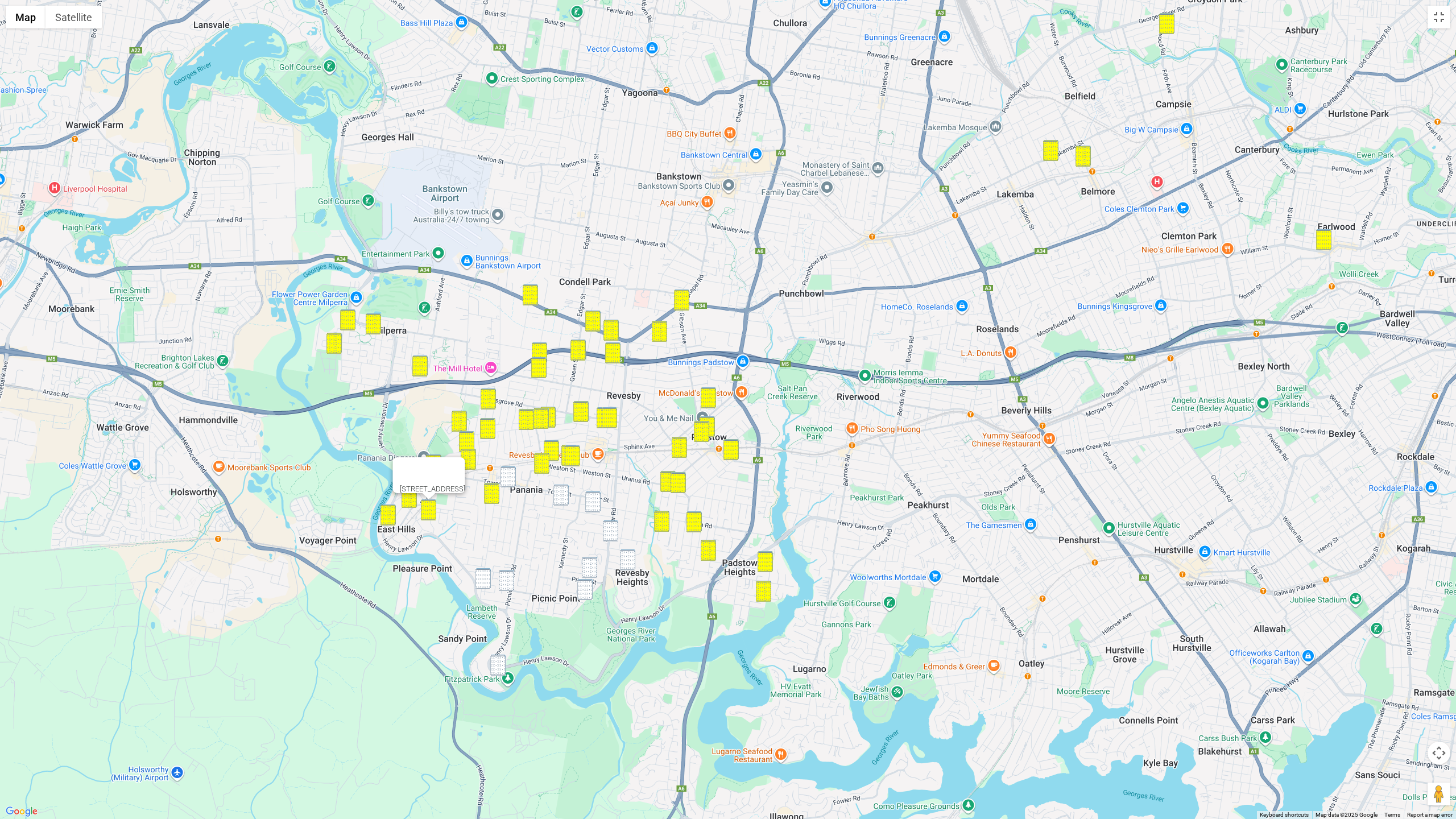
click at [514, 486] on img "193 Tower Street, PANANIA NSW 2213" at bounding box center [508, 477] width 15 height 21
click at [559, 494] on img "18 Condon Avenue, PANANIA NSW 2213" at bounding box center [561, 495] width 15 height 21
click at [593, 496] on img "40 Tompson Road, REVESBY NSW 2212" at bounding box center [593, 502] width 15 height 21
click at [567, 495] on img "18 Condon Avenue, PANANIA NSW 2213" at bounding box center [561, 495] width 15 height 21
click at [612, 530] on img "1/275 The River Road, REVESBY NSW 2212" at bounding box center [610, 531] width 15 height 21
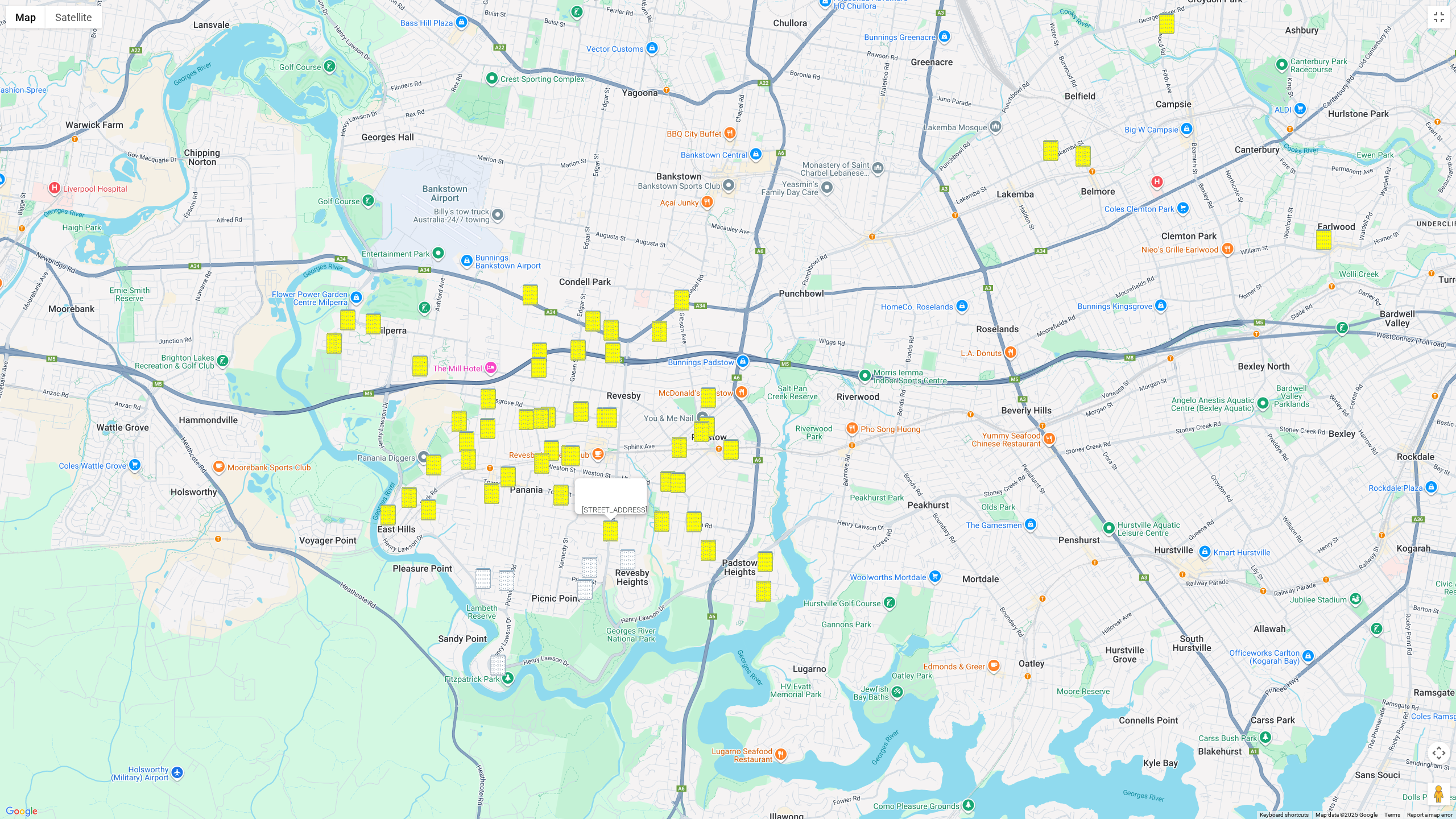
click at [625, 558] on img "43 Morotai Road, REVESBY HEIGHTS NSW 2212" at bounding box center [627, 560] width 15 height 21
click at [592, 563] on img "2 Graham Place, PICNIC POINT NSW 2213" at bounding box center [590, 567] width 15 height 21
click at [634, 563] on img "43 Morotai Road, REVESBY HEIGHTS NSW 2212" at bounding box center [627, 560] width 15 height 21
click at [580, 599] on img "44B Thomas Street, PICNIC POINT NSW 2213" at bounding box center [585, 589] width 15 height 21
click at [486, 585] on img "2/171 Lambeth Street, PICNIC POINT NSW 2213" at bounding box center [483, 579] width 15 height 21
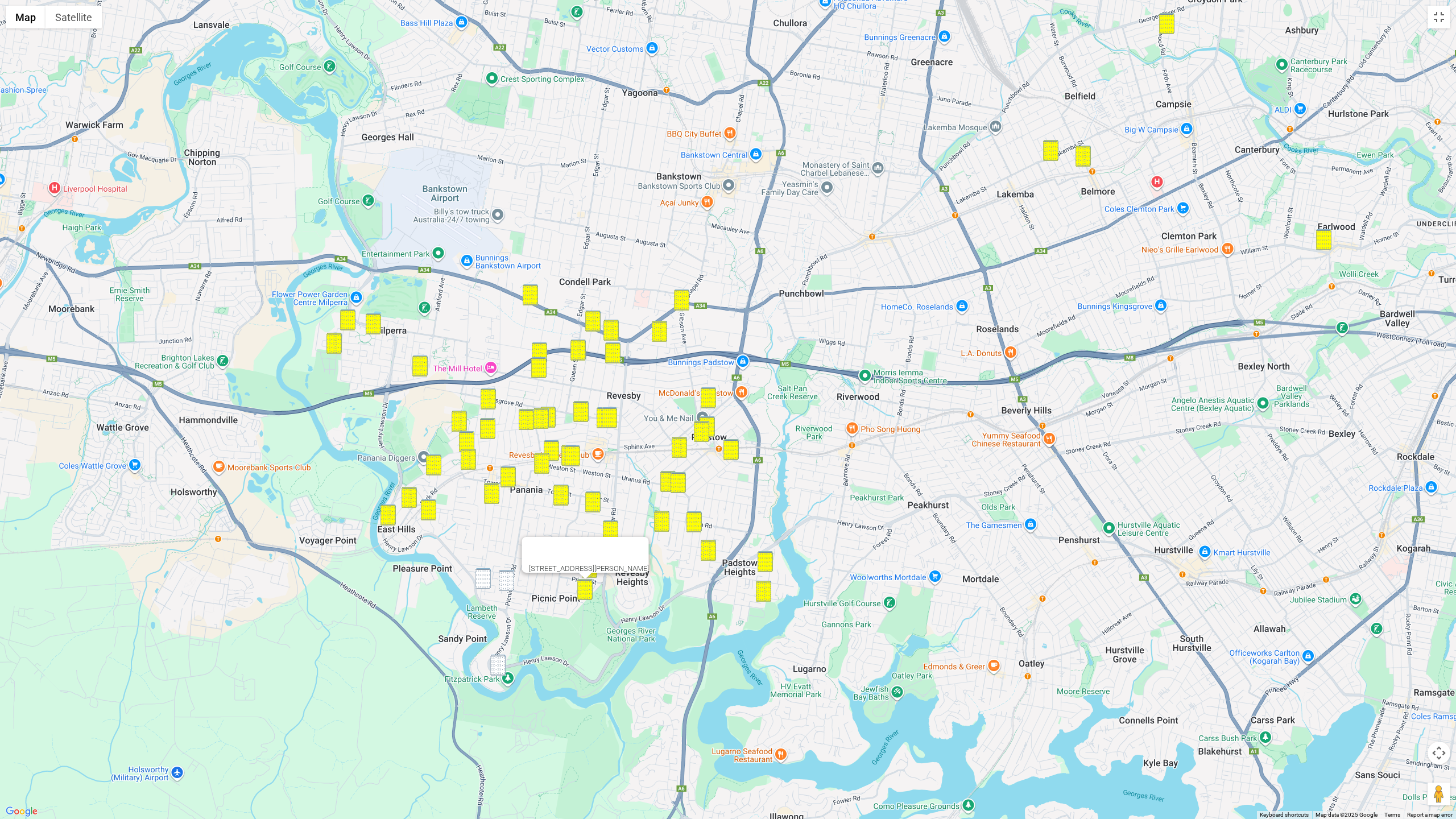
click at [511, 579] on img "3/148 Picnic Point Road, PICNIC POINT NSW 2213" at bounding box center [506, 580] width 15 height 21
click at [484, 580] on img "2/171 Lambeth Street, PICNIC POINT NSW 2213" at bounding box center [482, 579] width 15 height 21
click at [504, 584] on img "3/148 Picnic Point Road, PICNIC POINT NSW 2213" at bounding box center [506, 580] width 15 height 21
click at [497, 660] on img "908 Henry Lawson Drive, PICNIC POINT NSW 2213" at bounding box center [497, 665] width 15 height 21
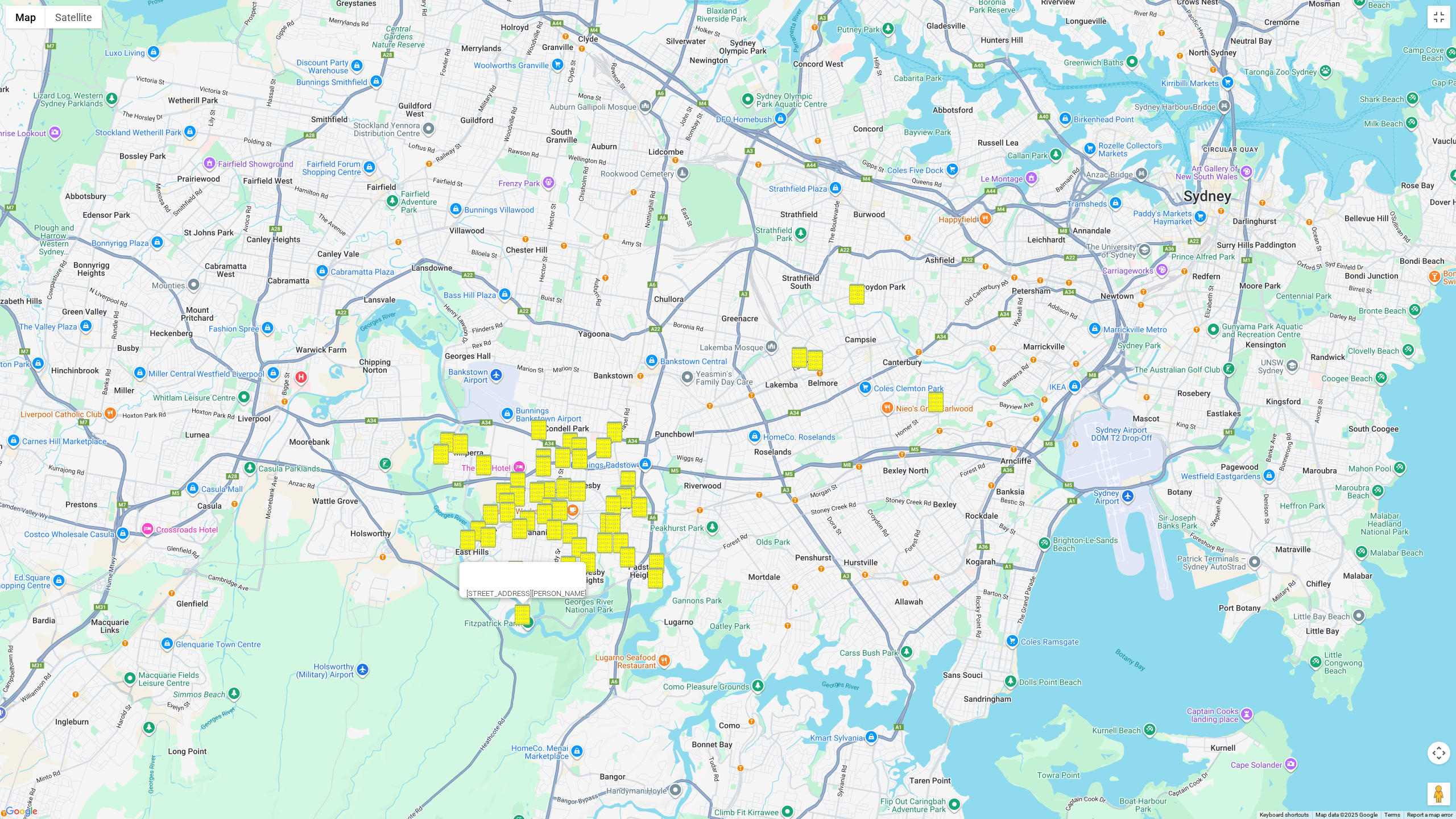
click at [586, 570] on button "Close" at bounding box center [573, 575] width 27 height 27
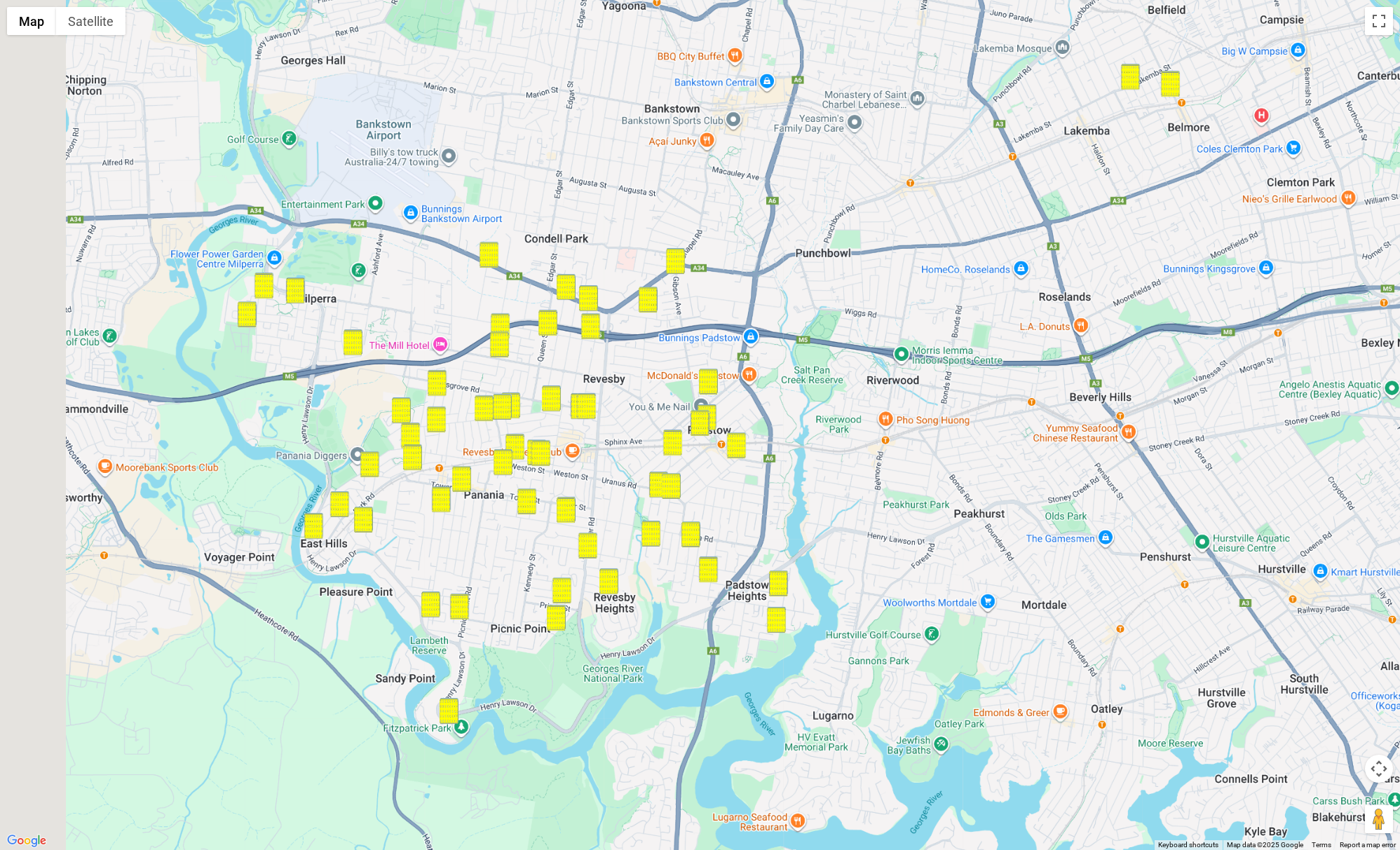
click at [783, 522] on div at bounding box center [700, 425] width 1400 height 850
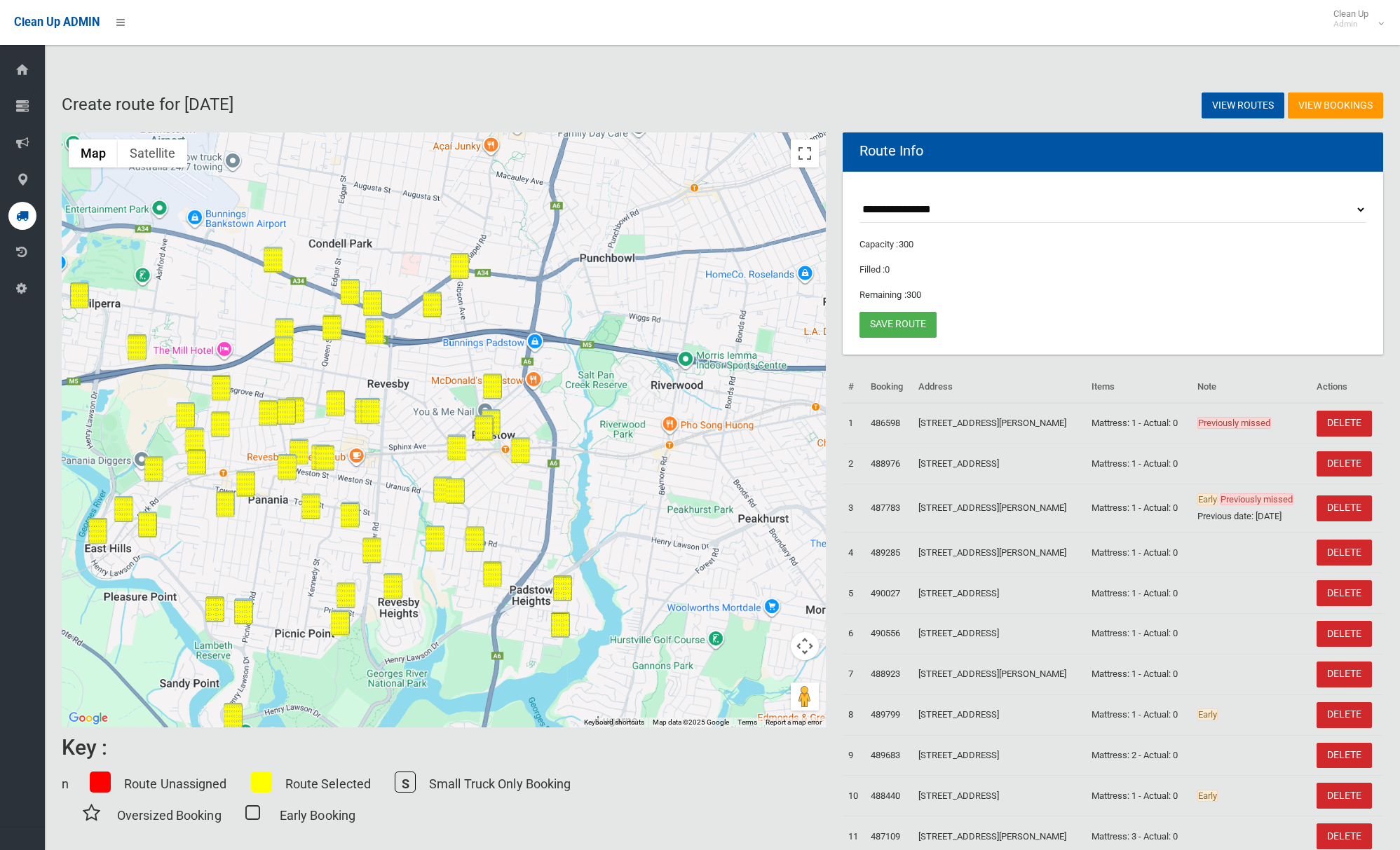
click at [811, 654] on button "Map camera controls" at bounding box center [805, 646] width 28 height 28
click at [771, 685] on button "Zoom out" at bounding box center [769, 681] width 28 height 28
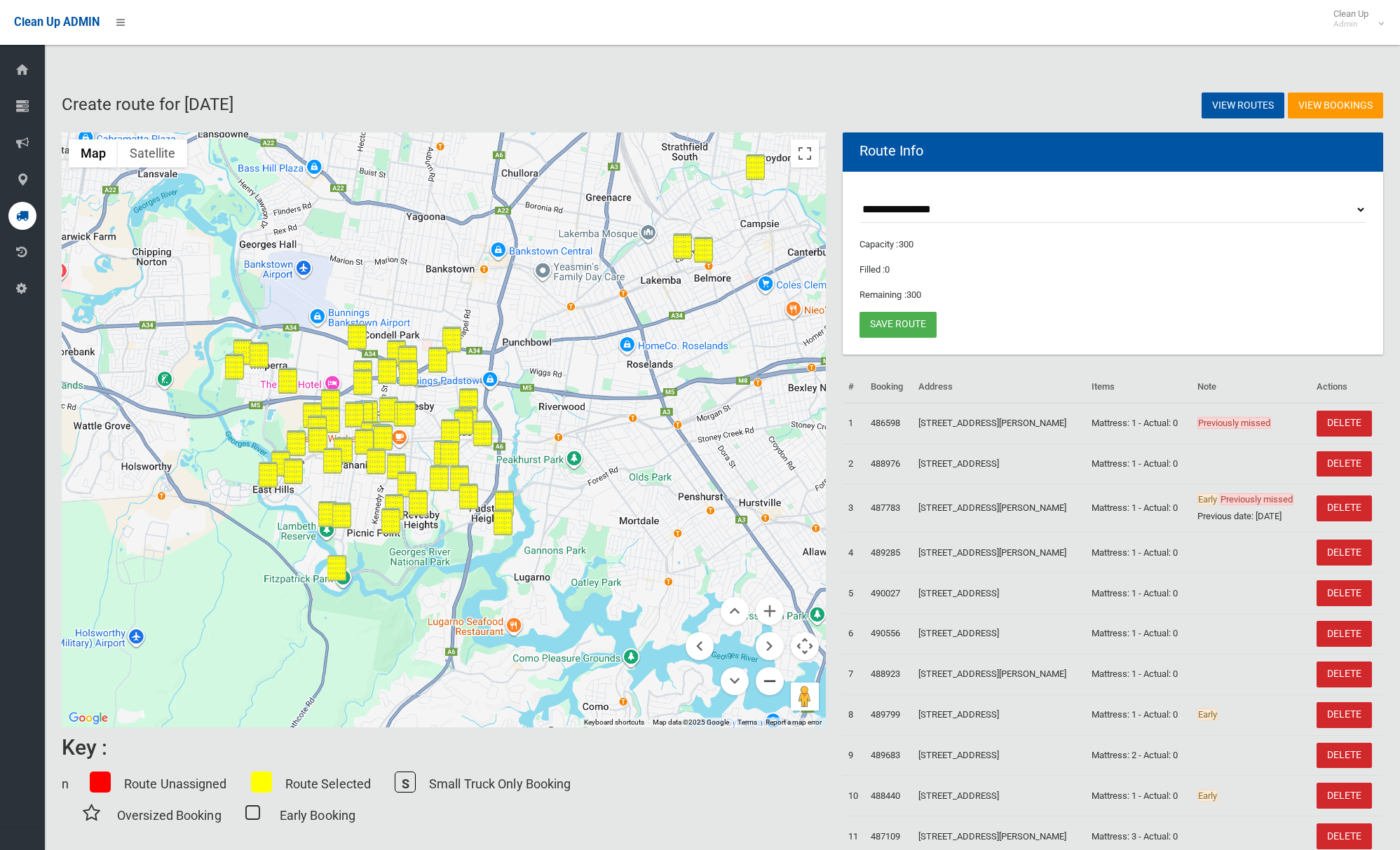
click at [771, 685] on button "Zoom out" at bounding box center [769, 681] width 28 height 28
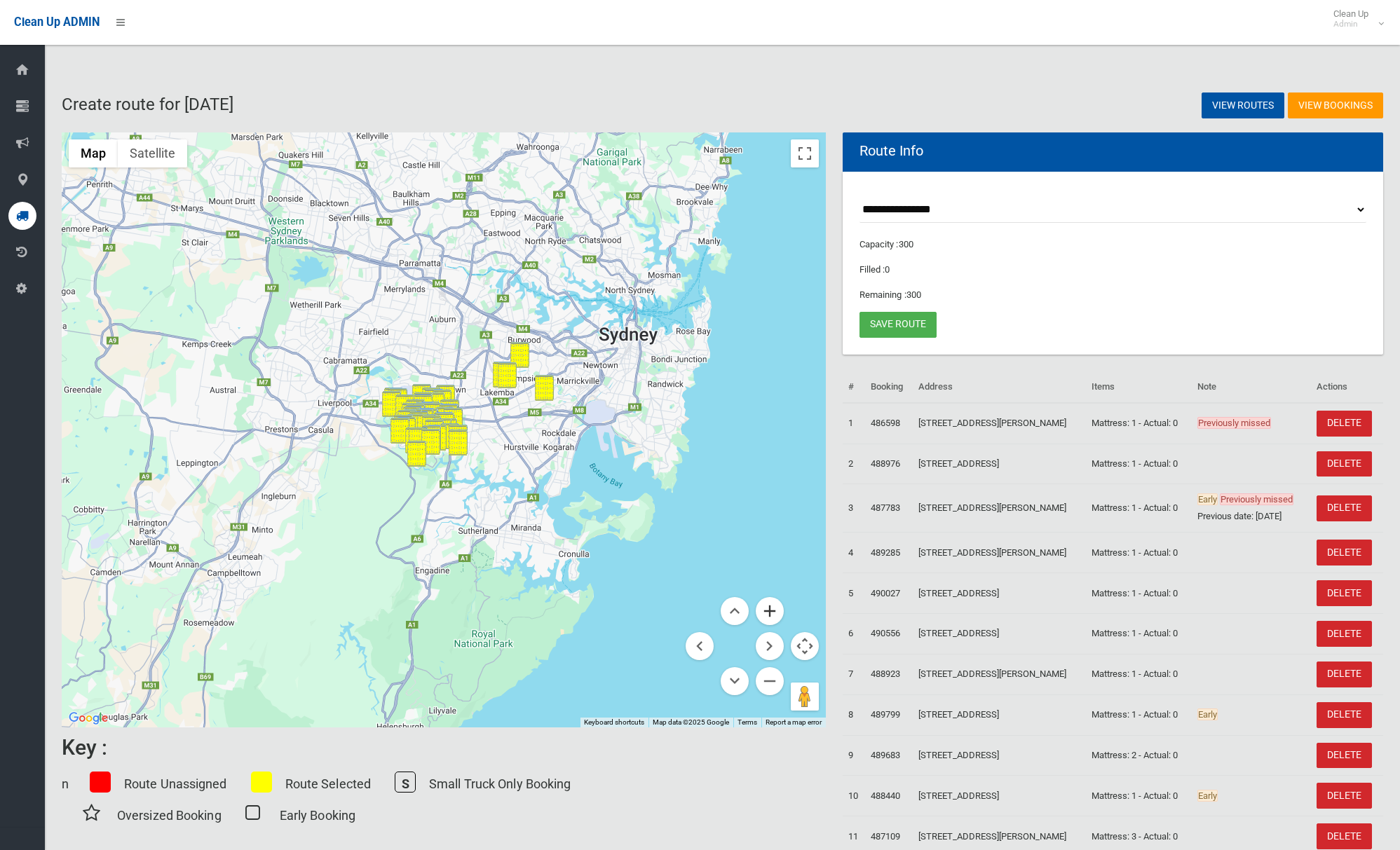
click at [773, 611] on button "Zoom in" at bounding box center [769, 611] width 28 height 28
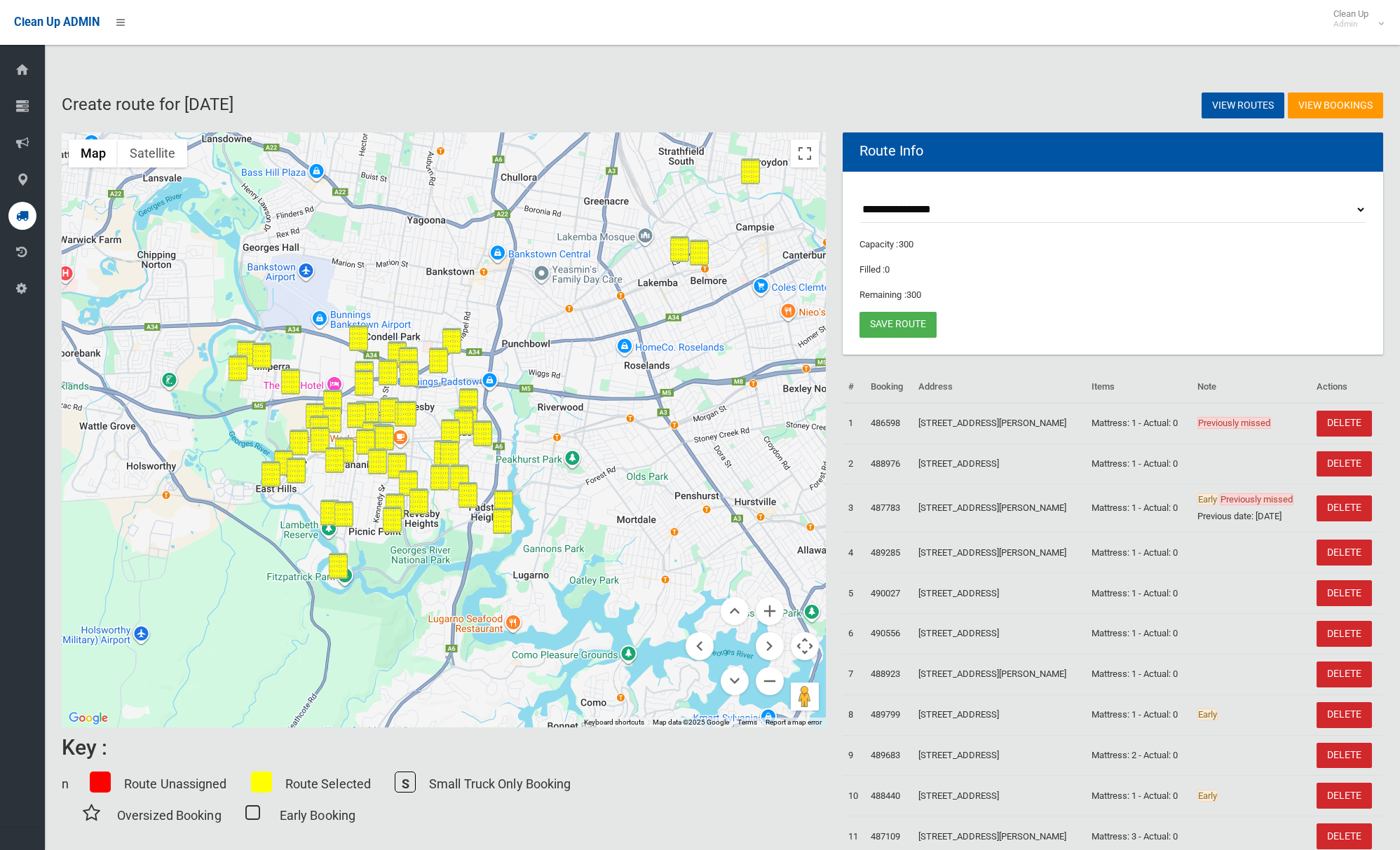
scroll to position [0, 1]
click at [892, 321] on link "Save route" at bounding box center [897, 325] width 77 height 26
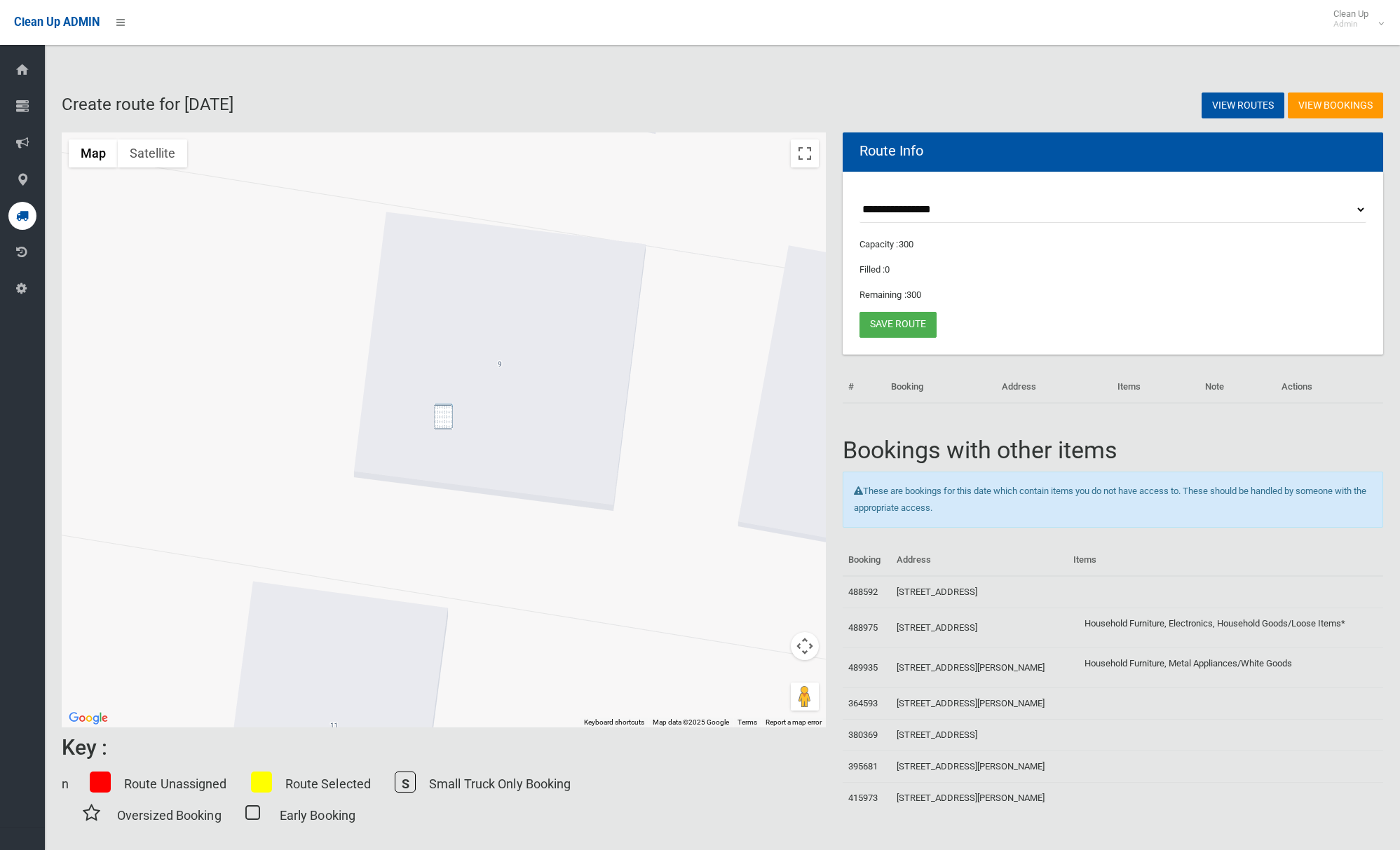
click at [443, 424] on img "9 Richardson Avenue, PADSTOW NSW 2211" at bounding box center [444, 417] width 19 height 26
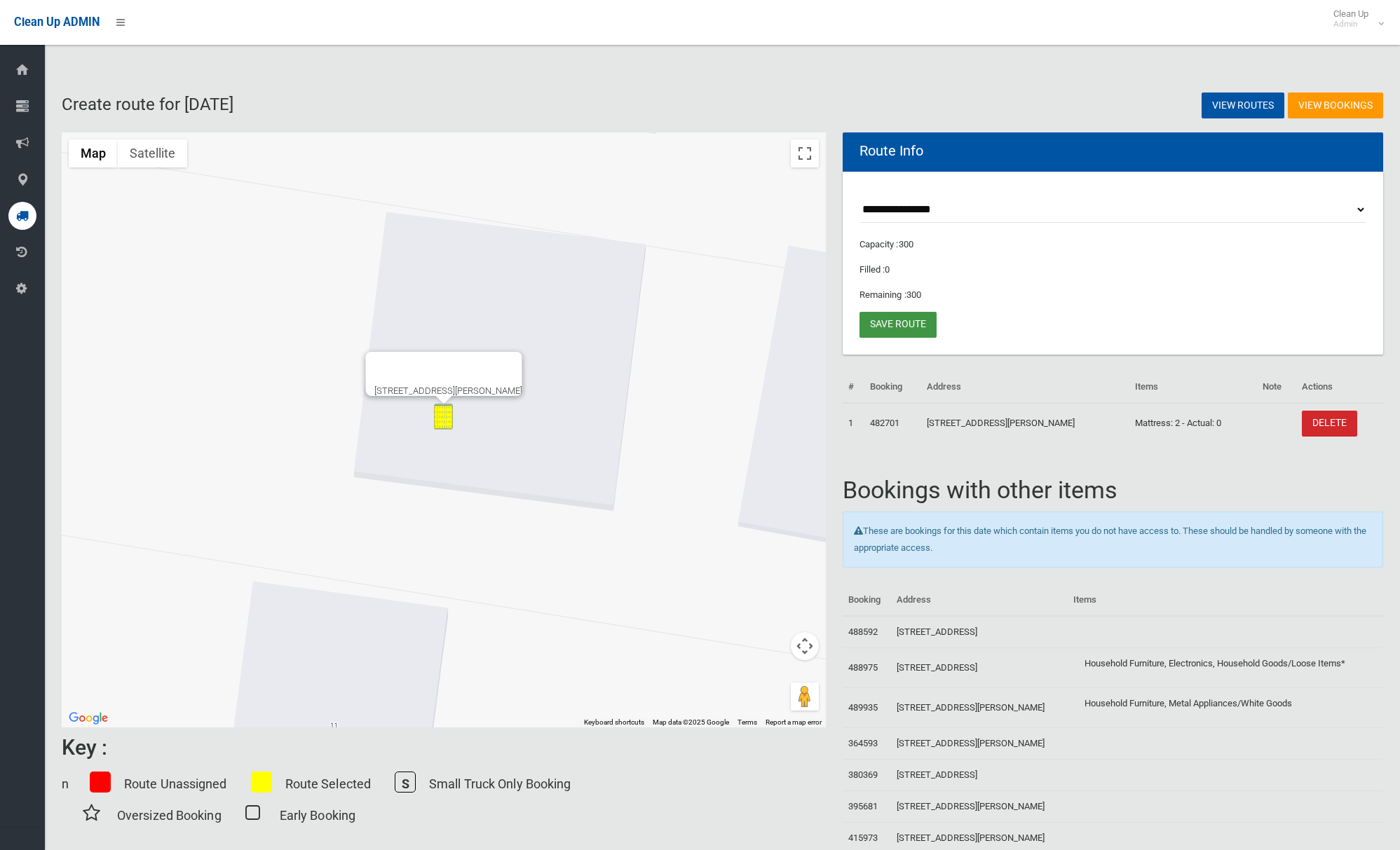
click at [929, 325] on link "Save route" at bounding box center [897, 325] width 77 height 26
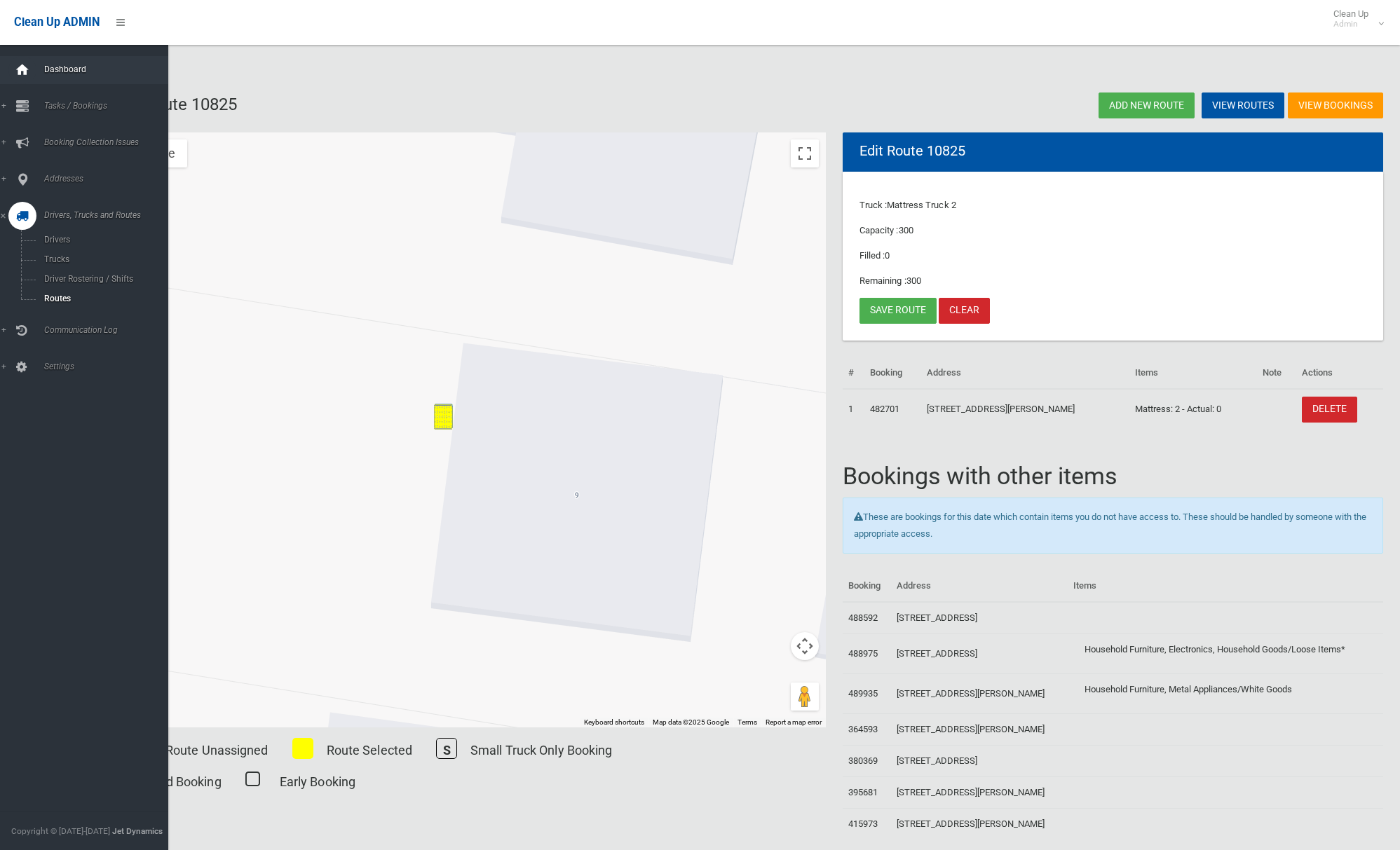
click at [24, 67] on icon at bounding box center [22, 70] width 15 height 28
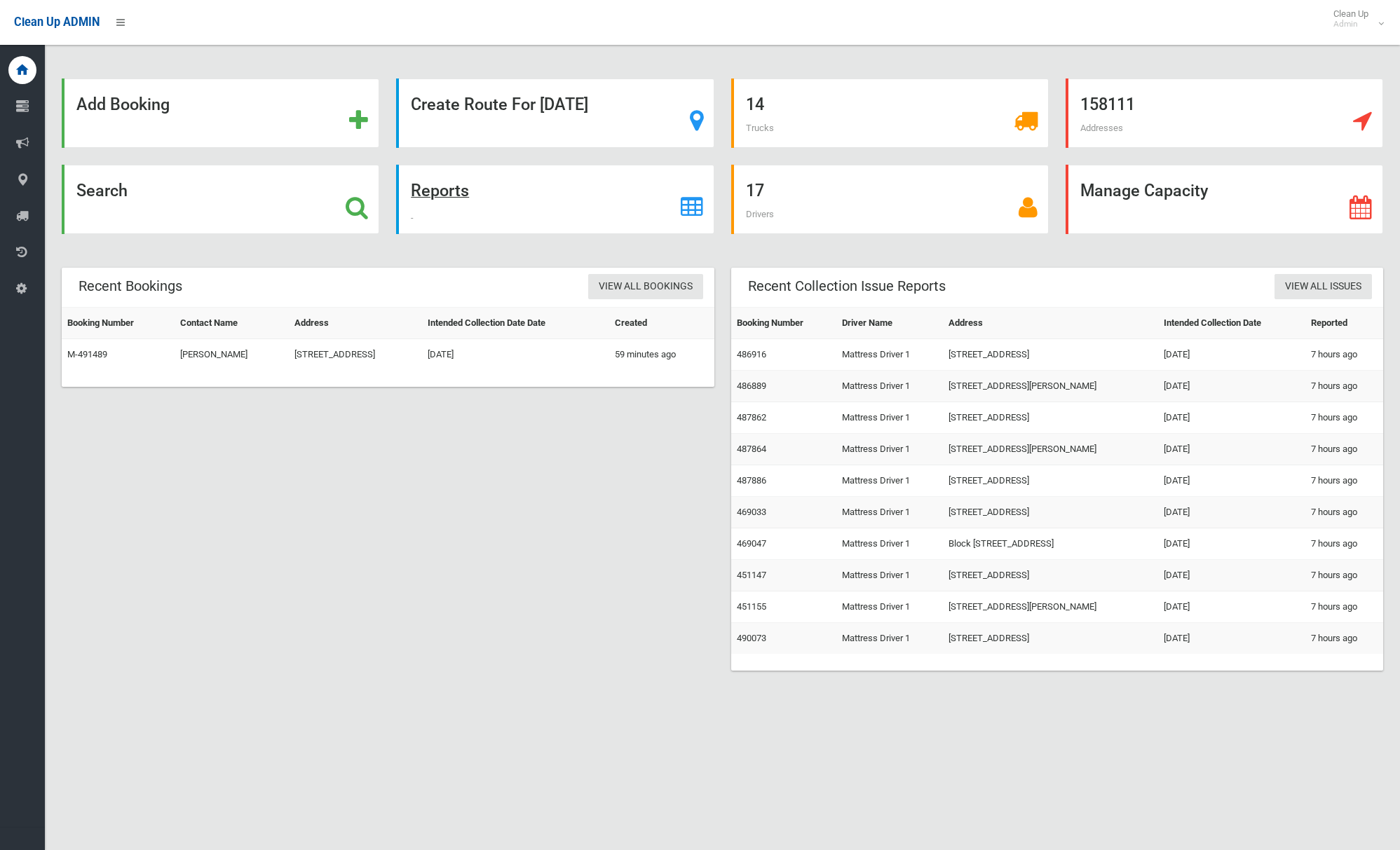
click at [438, 196] on strong "Reports" at bounding box center [439, 191] width 58 height 19
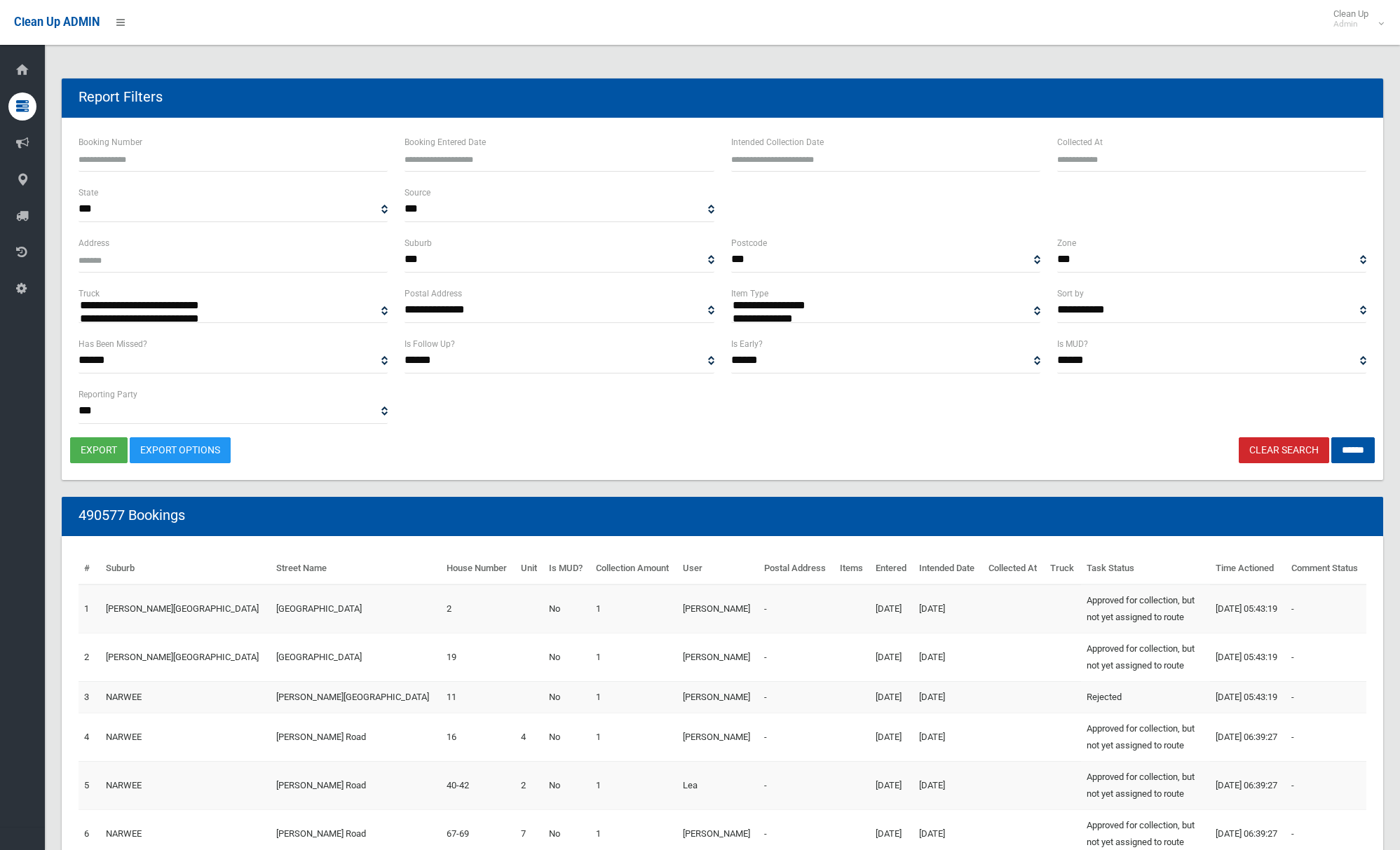
select select
type input "**********"
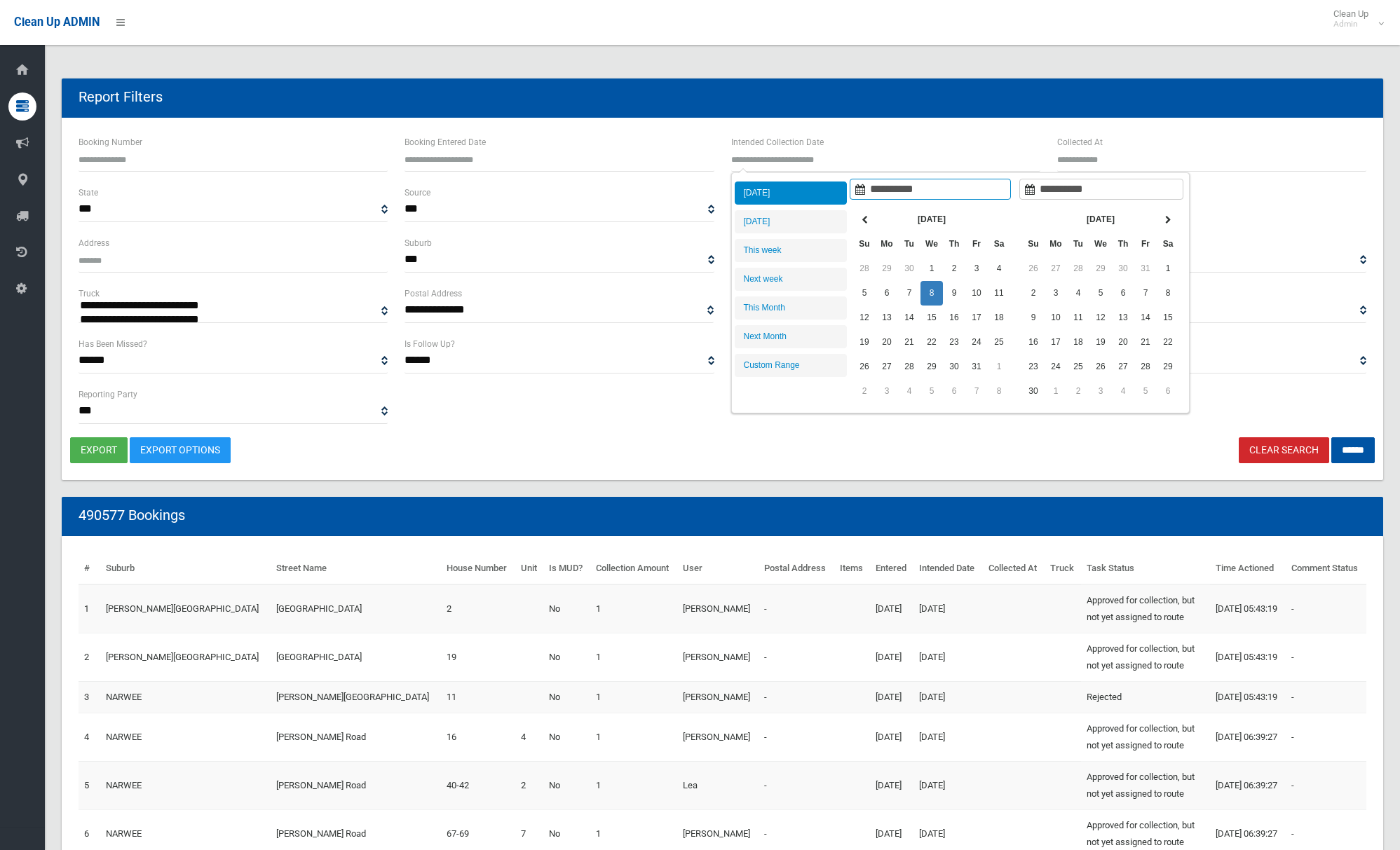
click at [902, 160] on input "text" at bounding box center [886, 159] width 310 height 26
type input "**********"
click at [815, 216] on li "[DATE]" at bounding box center [790, 221] width 112 height 23
type input "**********"
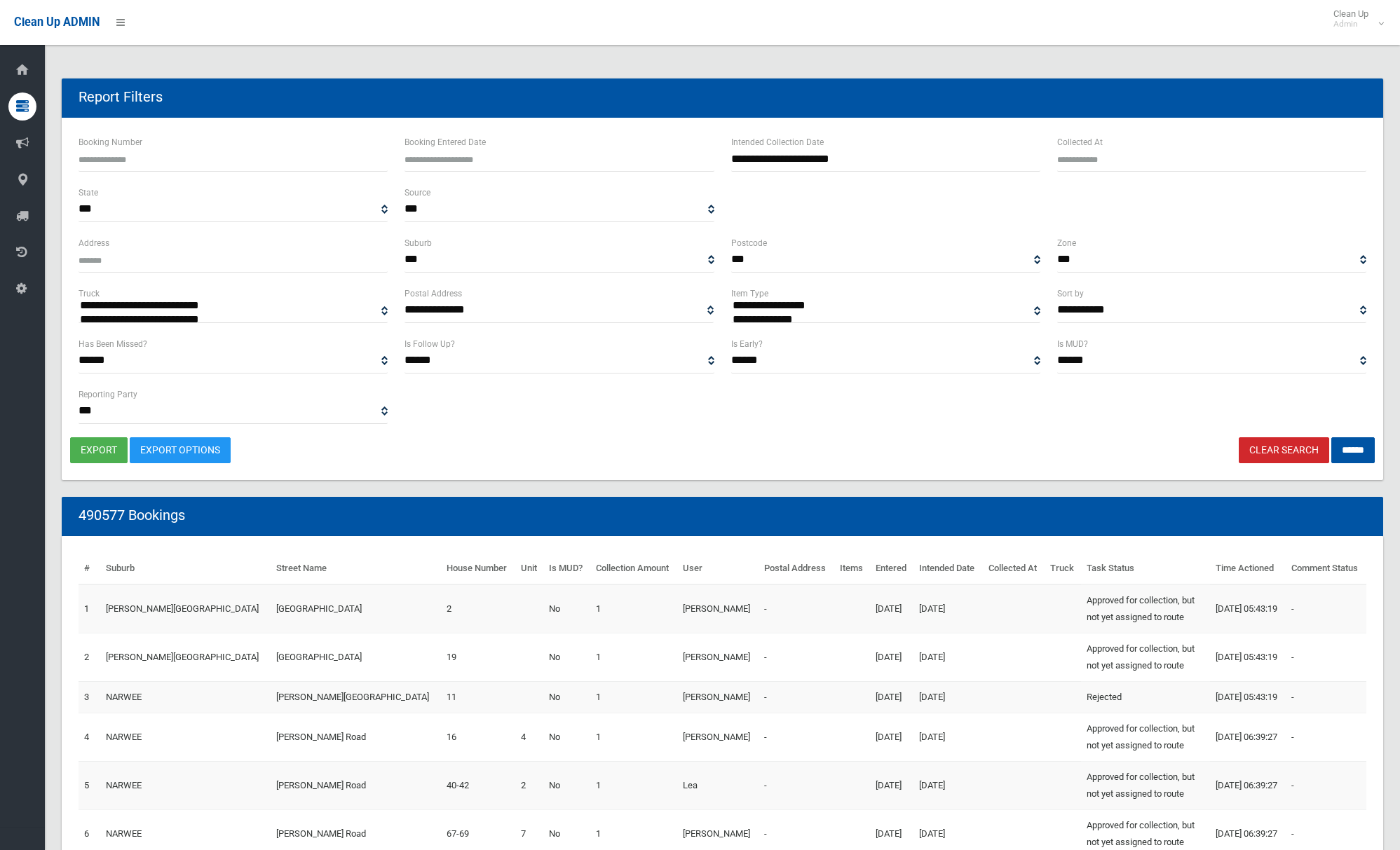
select select "**"
click at [1353, 448] on input "******" at bounding box center [1354, 450] width 44 height 26
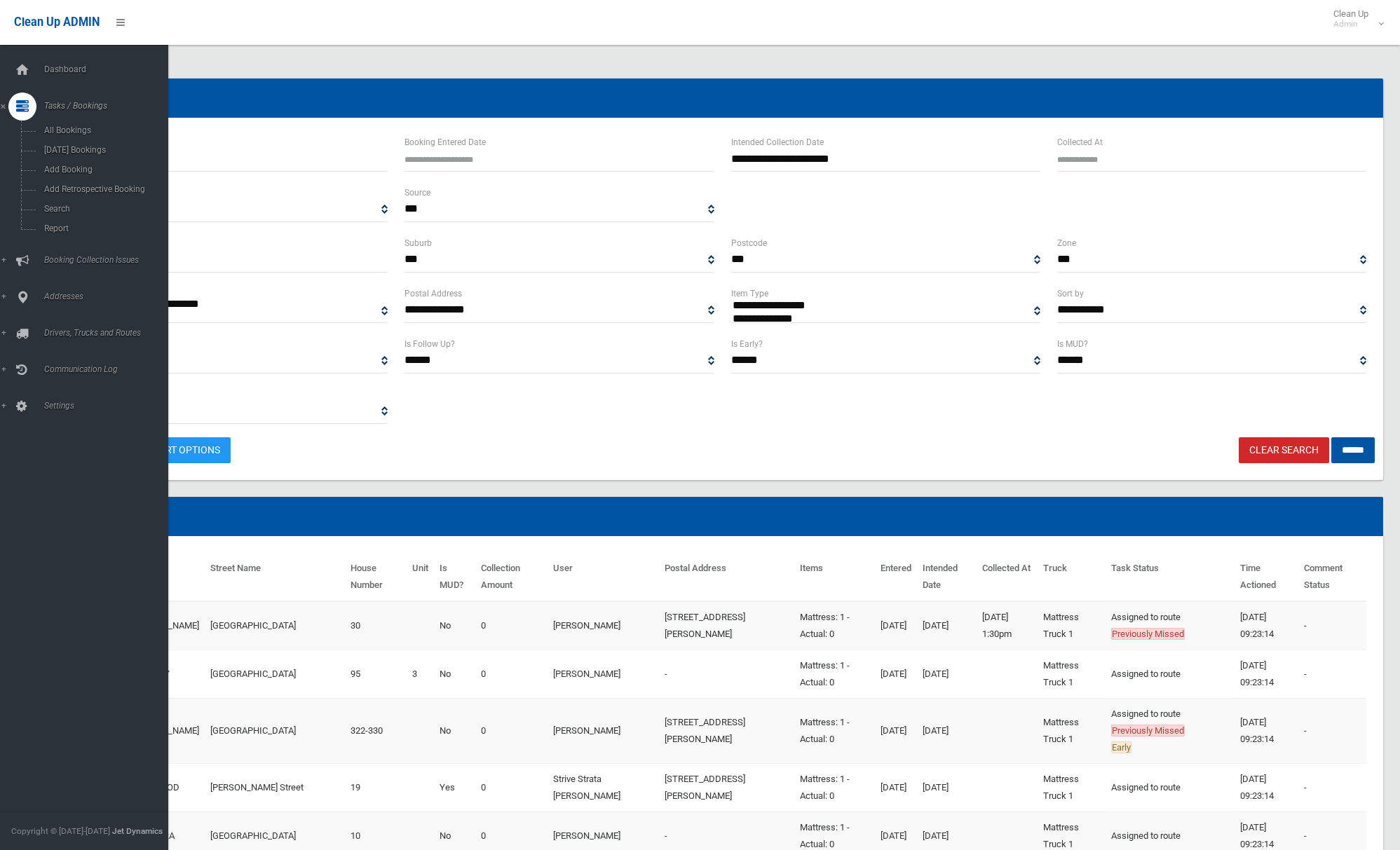
select select
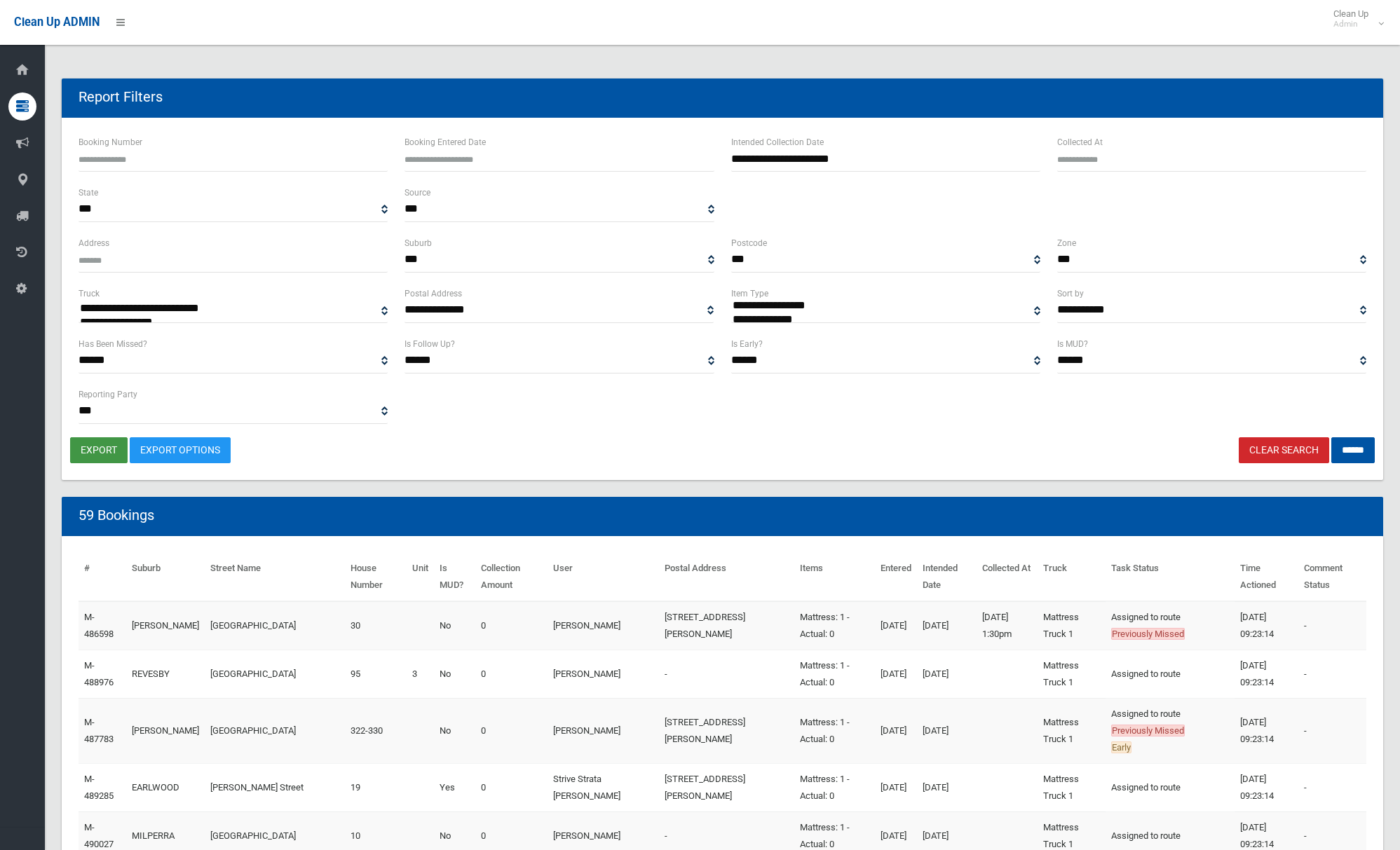
click at [101, 451] on button "export" at bounding box center [99, 450] width 57 height 26
select select "**"
click at [1345, 452] on input "******" at bounding box center [1354, 450] width 44 height 26
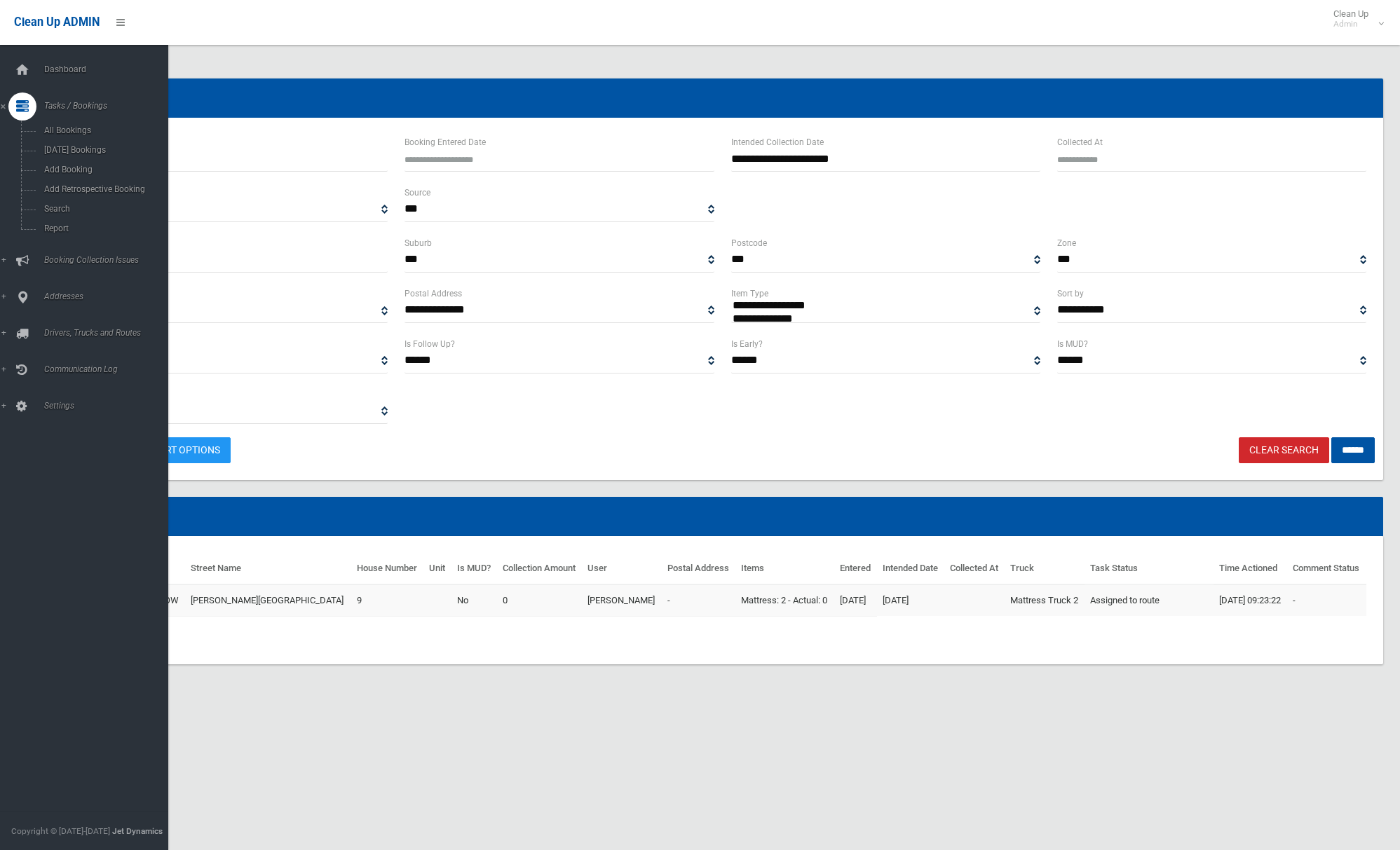
select select
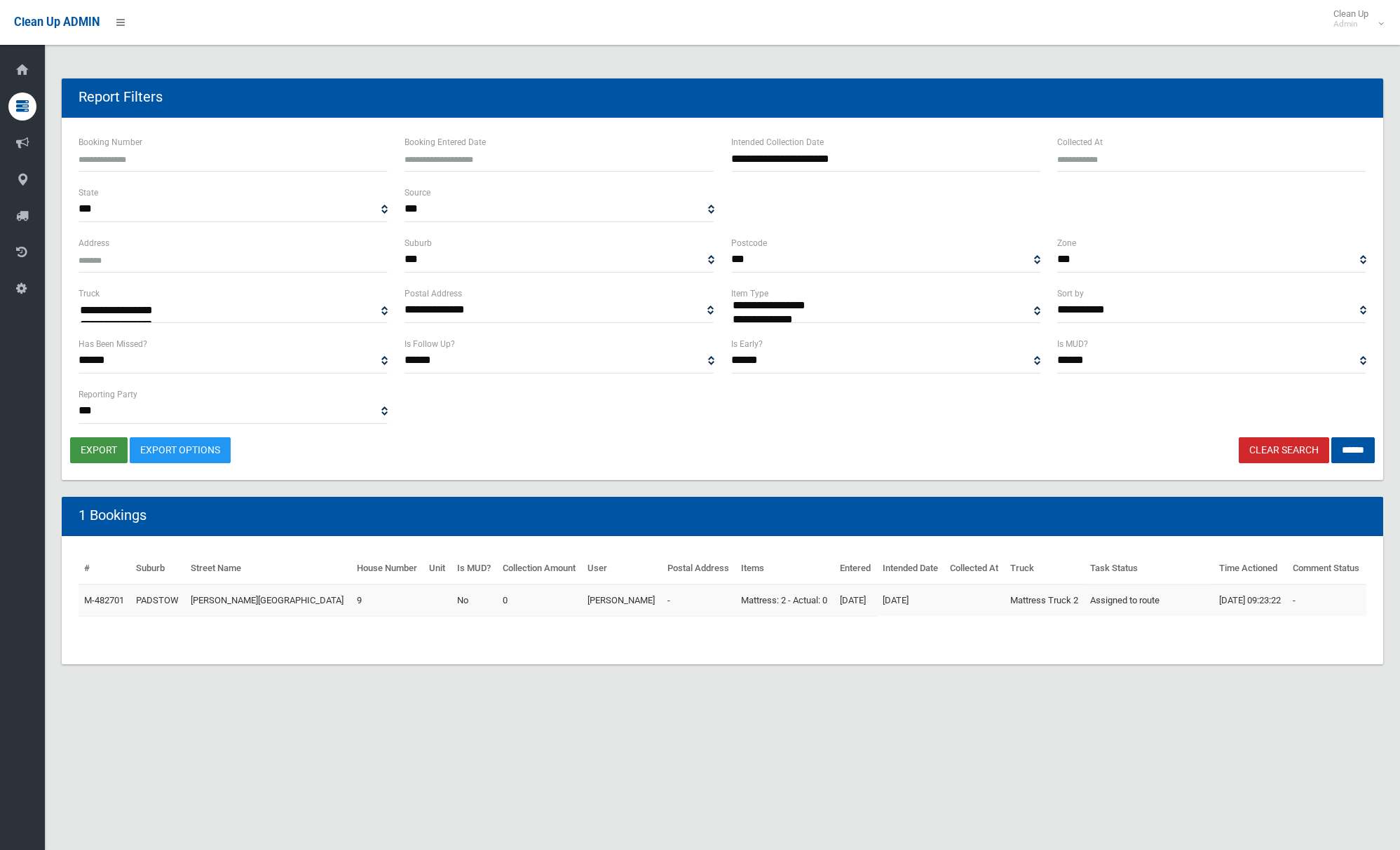
click at [98, 449] on button "export" at bounding box center [99, 450] width 57 height 26
click at [1290, 454] on link "Clear Search" at bounding box center [1284, 450] width 90 height 26
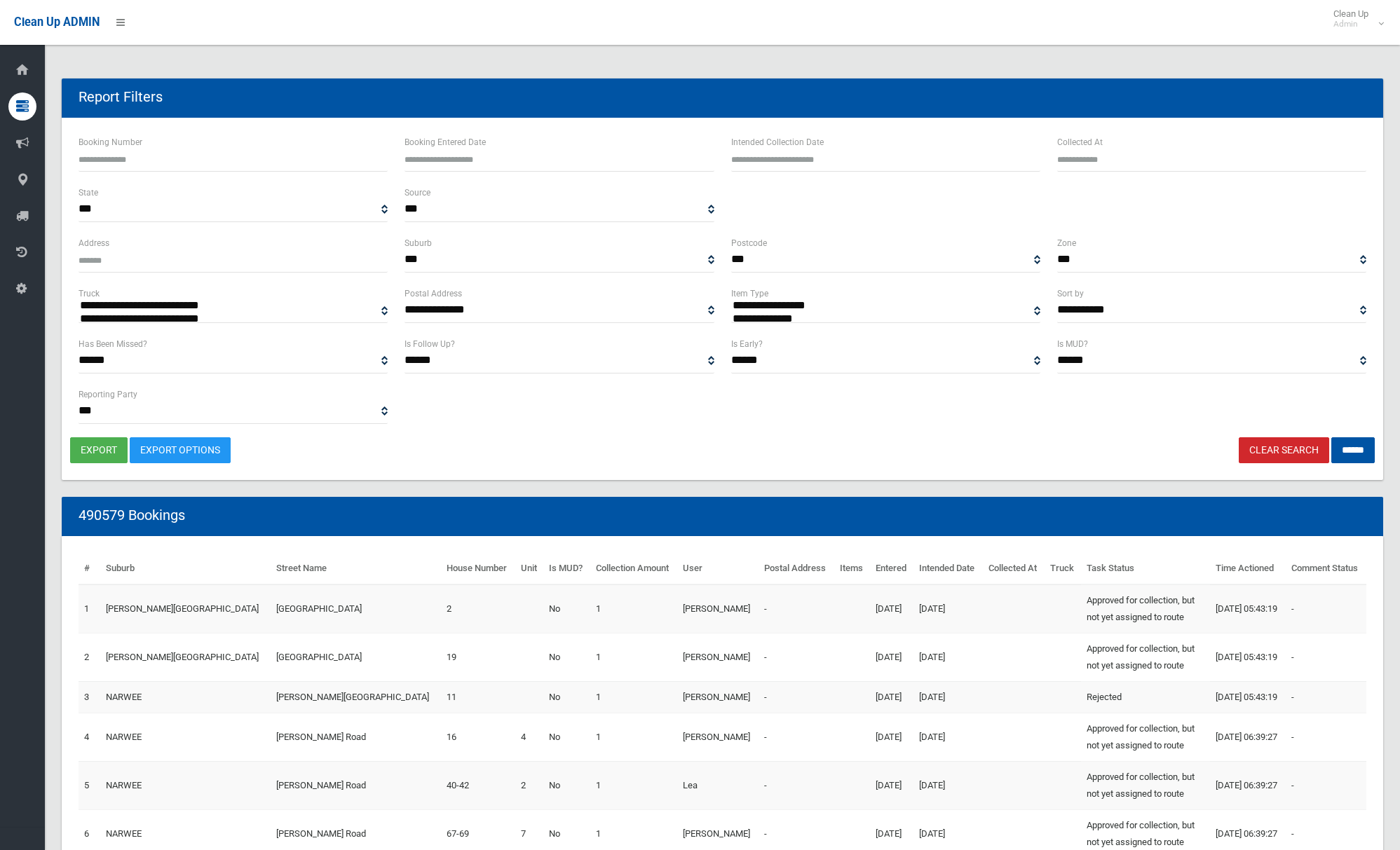
select select
